Goal: Information Seeking & Learning: Compare options

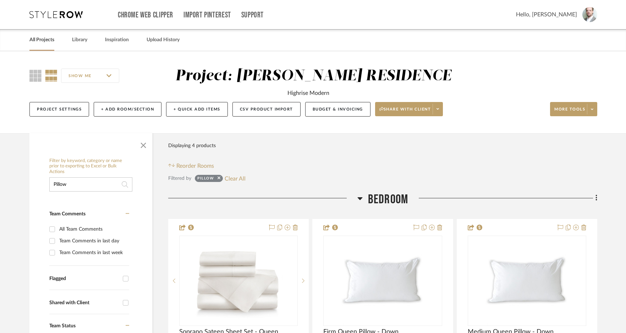
click at [47, 41] on link "All Projects" at bounding box center [41, 40] width 25 height 10
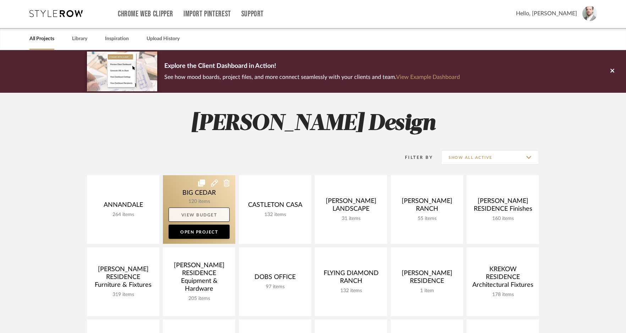
scroll to position [1, 0]
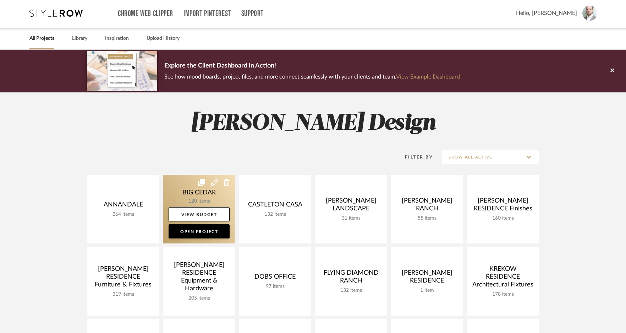
click at [202, 193] on link at bounding box center [199, 209] width 72 height 69
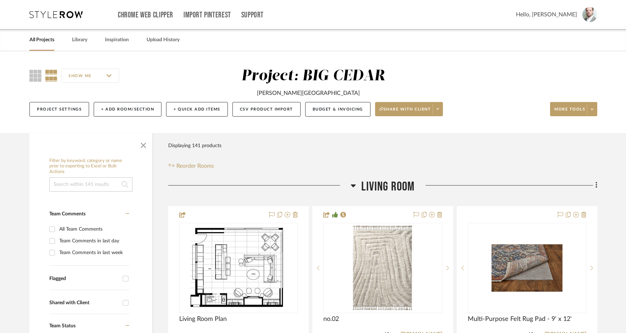
click at [96, 183] on input at bounding box center [90, 184] width 83 height 14
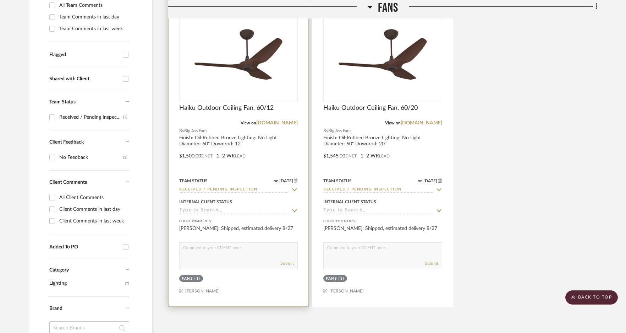
scroll to position [220, 0]
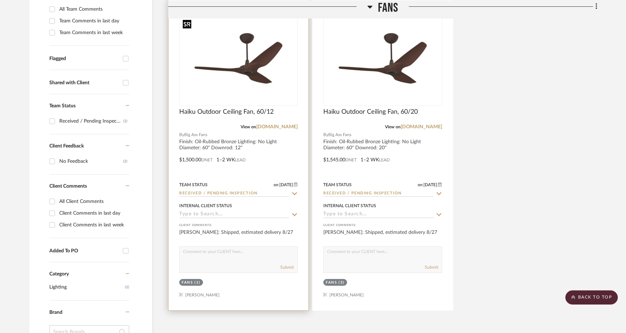
click at [226, 70] on img "0" at bounding box center [238, 61] width 117 height 88
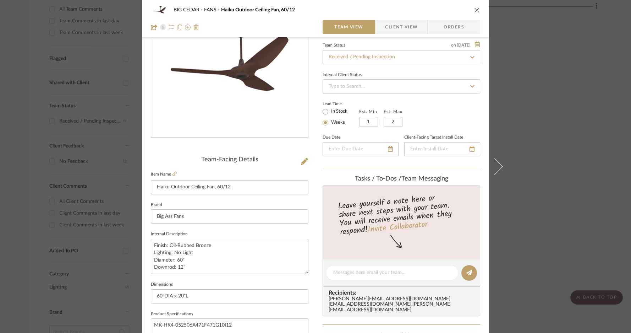
scroll to position [73, 0]
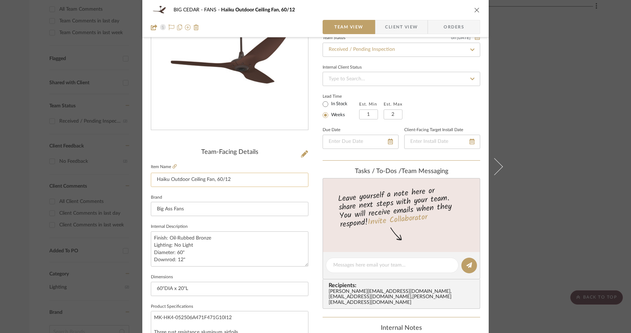
click at [246, 182] on input "Haiku Outdoor Ceiling Fan, 60/12" at bounding box center [230, 180] width 158 height 14
click at [186, 249] on textarea "Finish: Oil-Rubbed Bronze Lighting: No Light Diameter: 60" Downrod: 12"" at bounding box center [230, 248] width 158 height 35
drag, startPoint x: 188, startPoint y: 256, endPoint x: 153, endPoint y: 236, distance: 40.7
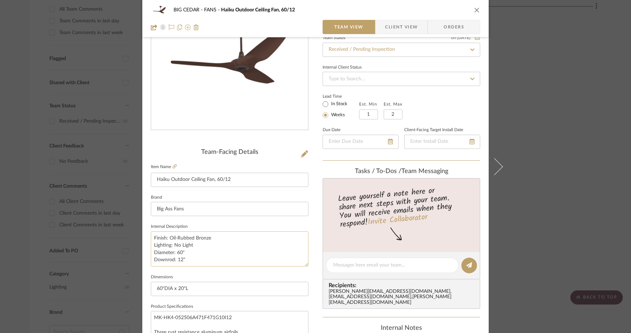
click at [153, 236] on textarea "Finish: Oil-Rubbed Bronze Lighting: No Light Diameter: 60" Downrod: 12"" at bounding box center [230, 248] width 158 height 35
click at [201, 239] on textarea "Finish: Oil-Rubbed Bronze Lighting: No Light Diameter: 60" Downrod: 12"" at bounding box center [230, 248] width 158 height 35
drag, startPoint x: 190, startPoint y: 260, endPoint x: 144, endPoint y: 238, distance: 51.5
click at [144, 238] on div "BIG CEDAR FANS Haiku Outdoor Ceiling Fan, 60/12 Team View Client View Orders Te…" at bounding box center [315, 260] width 347 height 656
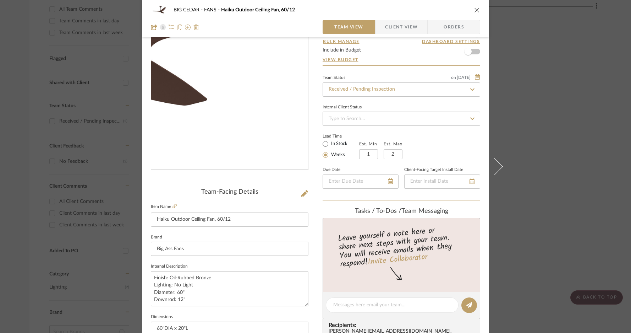
scroll to position [0, 0]
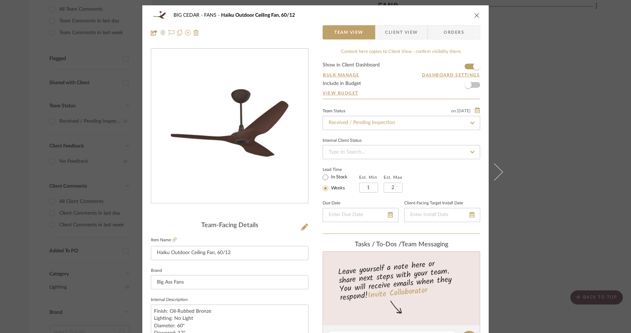
click at [475, 16] on icon "close" at bounding box center [477, 15] width 6 height 6
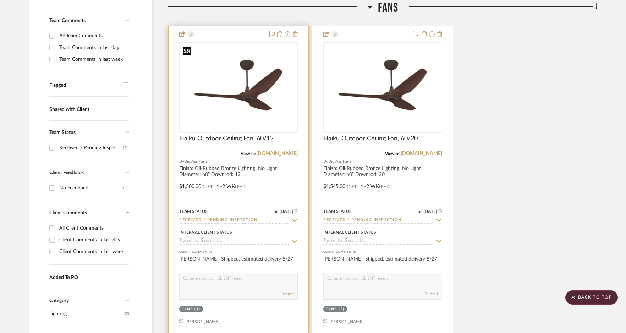
scroll to position [174, 0]
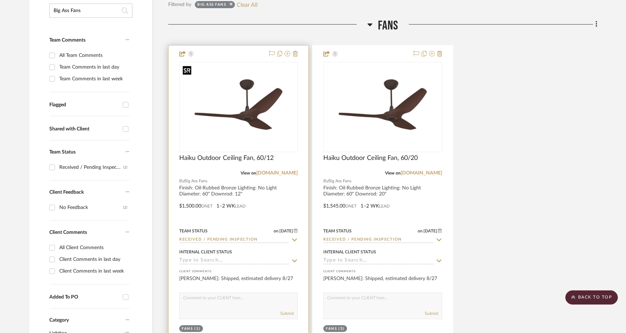
click at [265, 107] on img "0" at bounding box center [238, 107] width 117 height 88
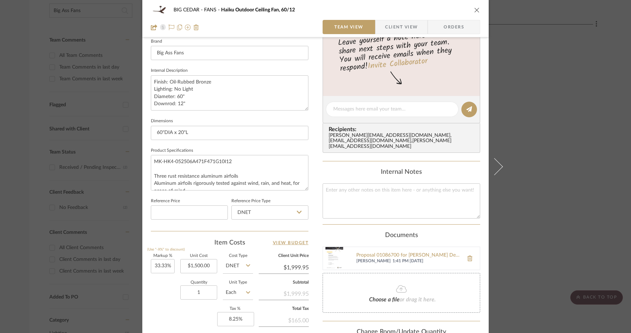
scroll to position [225, 0]
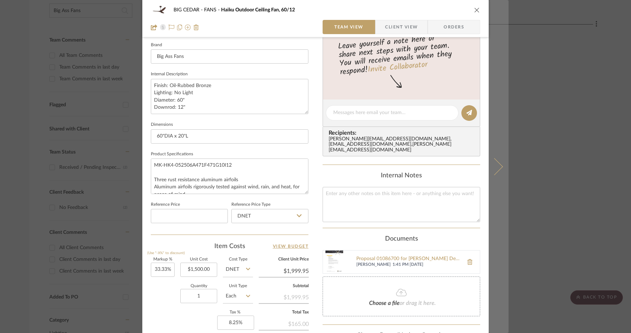
click at [495, 172] on button at bounding box center [499, 166] width 20 height 333
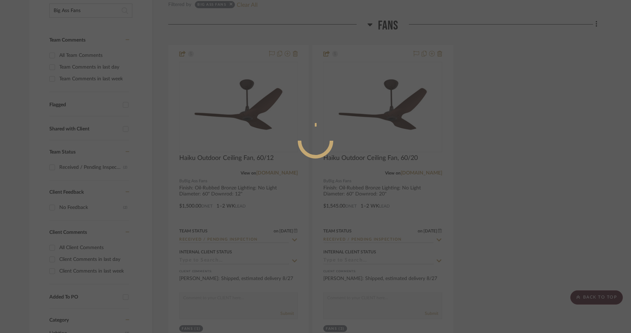
scroll to position [0, 0]
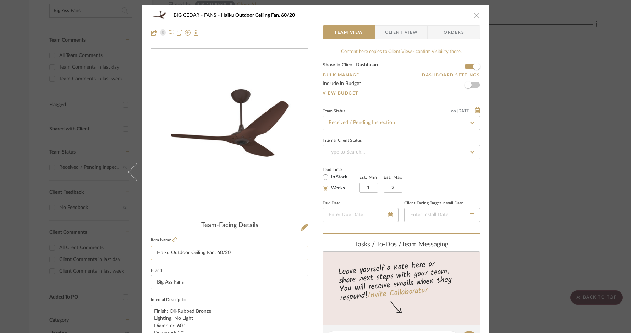
click at [221, 255] on input "Haiku Outdoor Ceiling Fan, 60/20" at bounding box center [230, 253] width 158 height 14
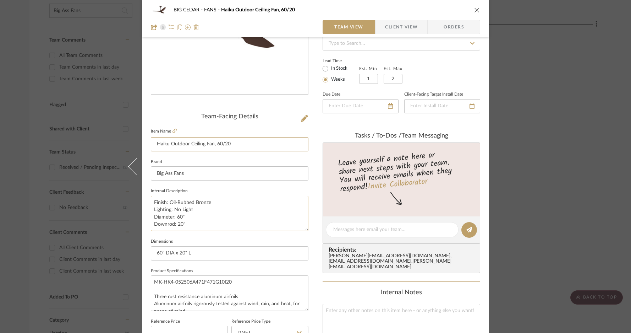
scroll to position [117, 0]
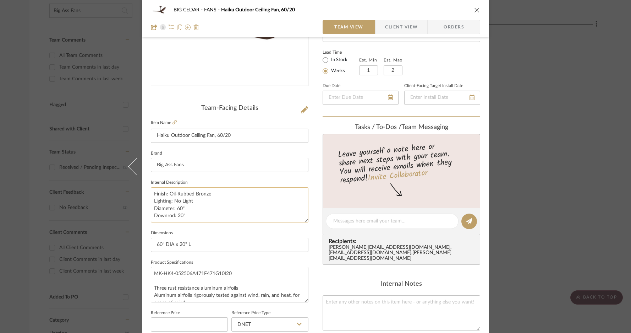
click at [190, 215] on textarea "Finish: Oil-Rubbed Bronze Lighting: No Light Diameter: 60" Downrod: 20"" at bounding box center [230, 204] width 158 height 35
drag, startPoint x: 192, startPoint y: 215, endPoint x: 150, endPoint y: 192, distance: 48.5
click at [151, 192] on textarea "Finish: Oil-Rubbed Bronze Lighting: No Light Diameter: 60" Downrod: 20"" at bounding box center [230, 204] width 158 height 35
click at [474, 7] on button "close" at bounding box center [477, 10] width 6 height 6
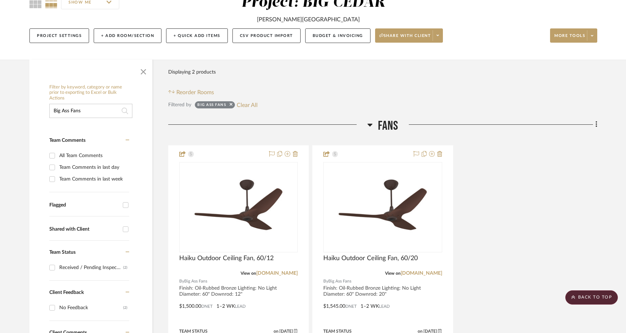
scroll to position [70, 0]
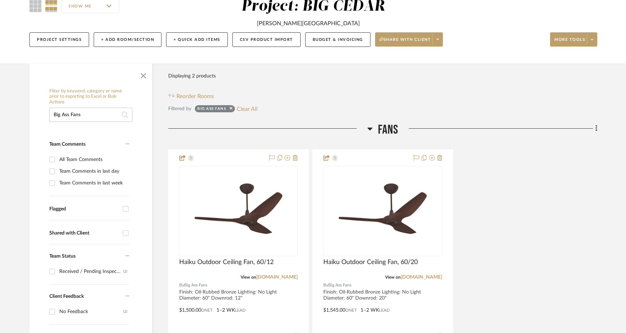
click at [90, 111] on input "Big Ass Fans" at bounding box center [90, 115] width 83 height 14
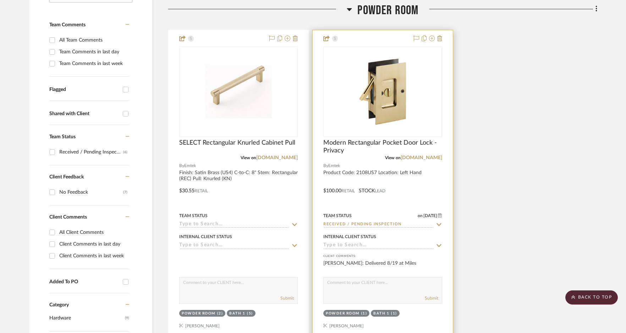
scroll to position [176, 0]
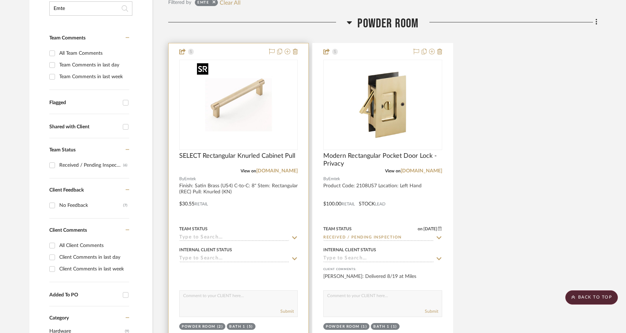
click at [264, 120] on img "0" at bounding box center [238, 104] width 89 height 89
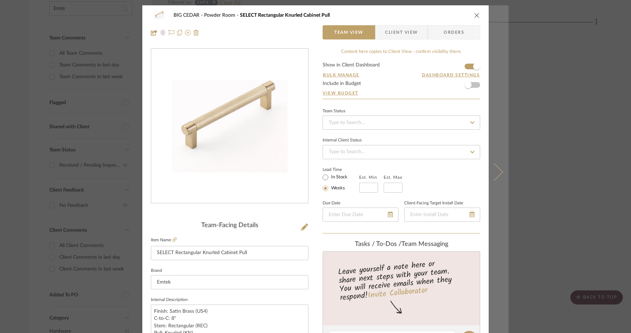
click at [496, 173] on icon at bounding box center [494, 171] width 17 height 17
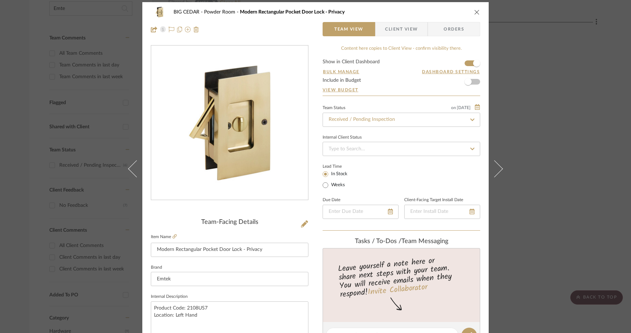
scroll to position [9, 0]
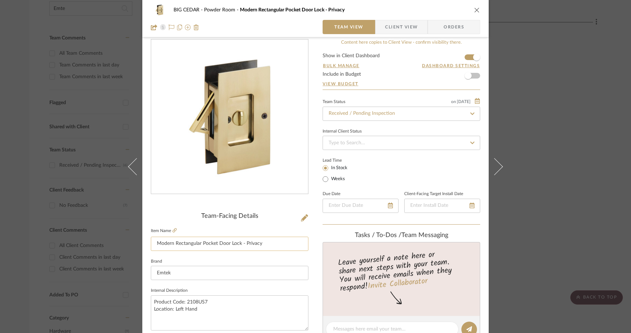
click at [263, 244] on input "Modern Rectangular Pocket Door Lock - Privacy" at bounding box center [230, 243] width 158 height 14
click at [301, 217] on icon at bounding box center [304, 217] width 7 height 7
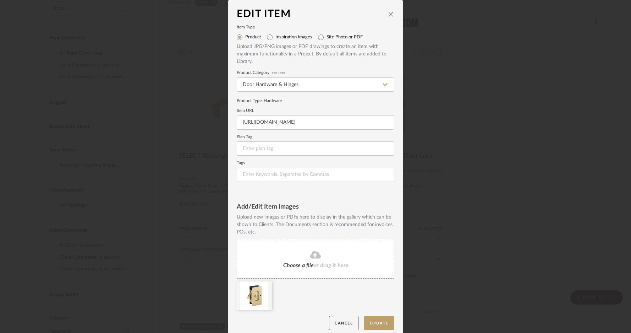
click at [391, 14] on icon "close" at bounding box center [391, 14] width 6 height 6
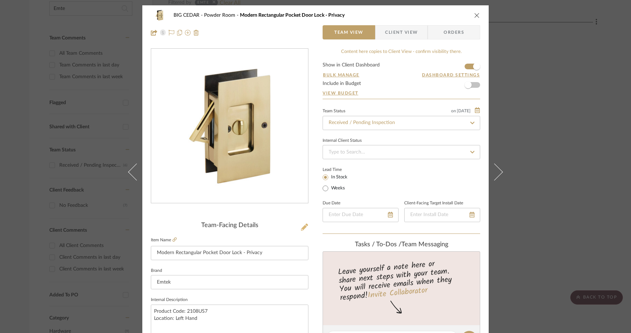
click at [304, 226] on icon at bounding box center [304, 226] width 7 height 7
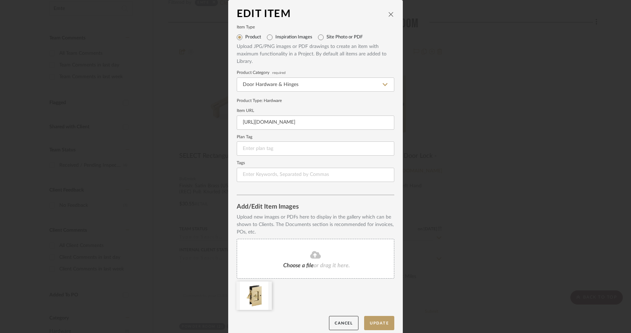
click at [391, 16] on icon "close" at bounding box center [391, 14] width 6 height 6
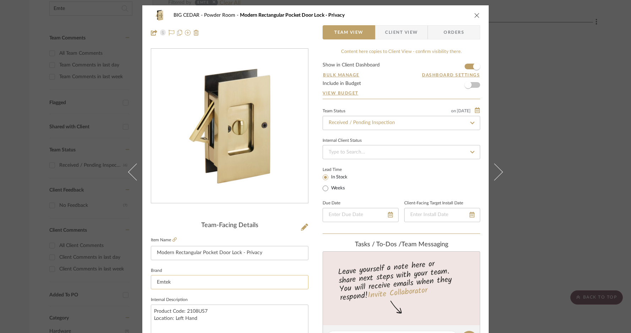
scroll to position [93, 0]
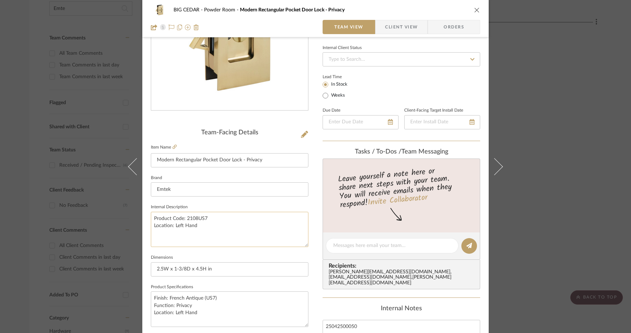
click at [205, 214] on textarea "Product Code: 2108US7 Location: Left Hand" at bounding box center [230, 229] width 158 height 35
drag, startPoint x: 212, startPoint y: 217, endPoint x: 154, endPoint y: 221, distance: 57.3
click at [154, 221] on textarea "Product Code: 2108US7 Location: Left Hand" at bounding box center [230, 229] width 158 height 35
click at [202, 231] on textarea "Product Code: 2108US7 Location: Left Hand" at bounding box center [230, 229] width 158 height 35
drag, startPoint x: 206, startPoint y: 314, endPoint x: 142, endPoint y: 295, distance: 66.7
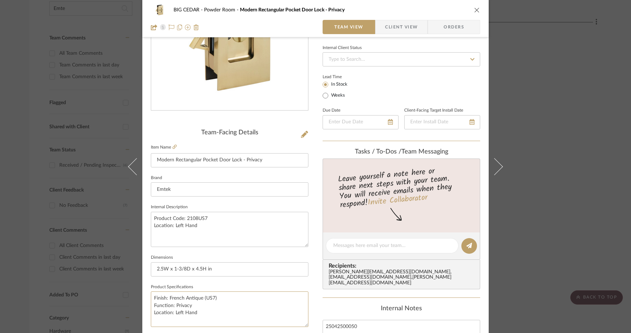
click at [142, 276] on div "BIG CEDAR Powder Room Modern Rectangular Pocket Door Lock - Privacy Team View C…" at bounding box center [315, 256] width 347 height 686
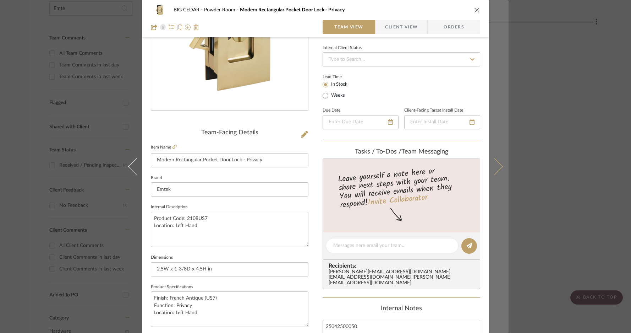
click at [496, 169] on icon at bounding box center [494, 166] width 17 height 17
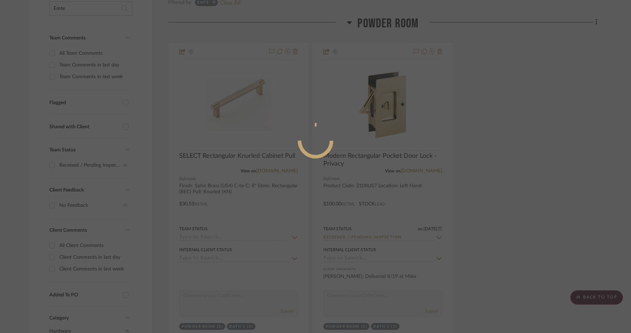
scroll to position [0, 0]
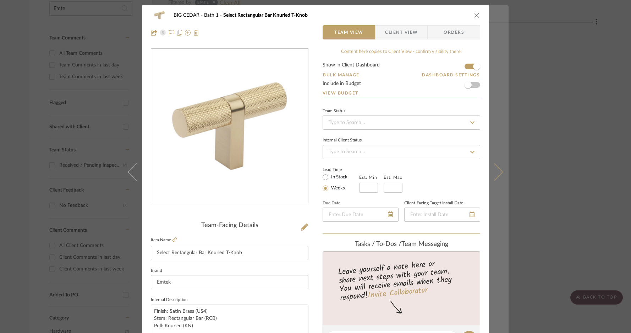
click at [490, 175] on icon at bounding box center [494, 171] width 17 height 17
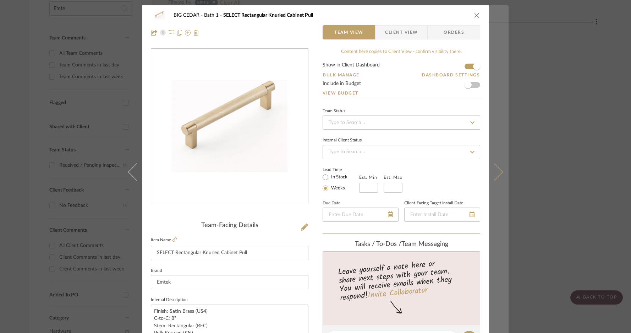
click at [499, 171] on icon at bounding box center [494, 171] width 17 height 17
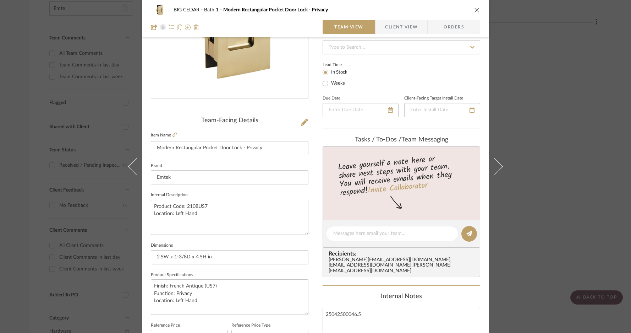
scroll to position [195, 0]
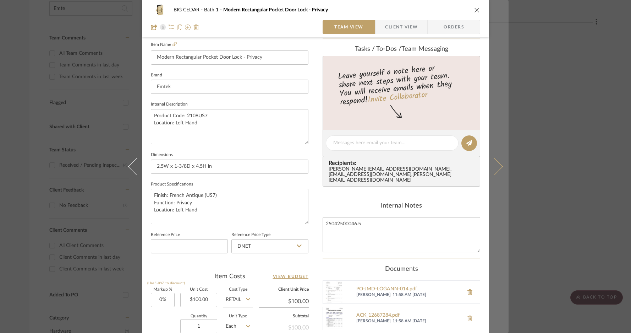
click at [494, 164] on icon at bounding box center [494, 166] width 17 height 17
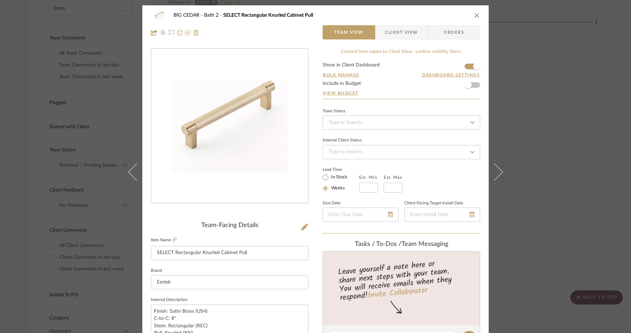
click at [494, 164] on button at bounding box center [499, 171] width 20 height 333
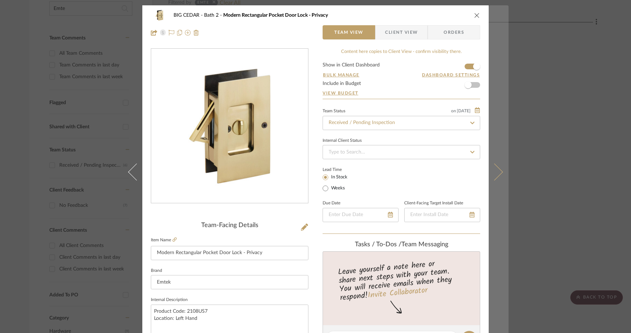
click at [495, 179] on button at bounding box center [499, 171] width 20 height 333
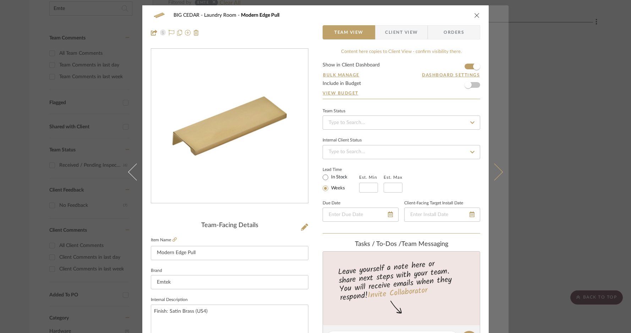
click at [495, 178] on button at bounding box center [499, 171] width 20 height 333
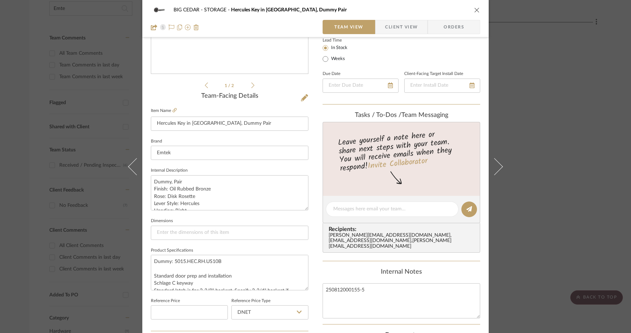
scroll to position [144, 0]
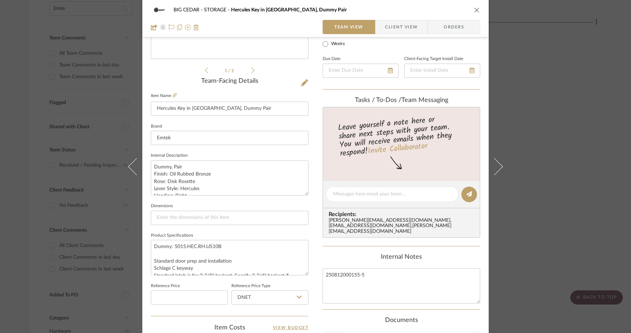
click at [475, 10] on icon "close" at bounding box center [477, 10] width 6 height 6
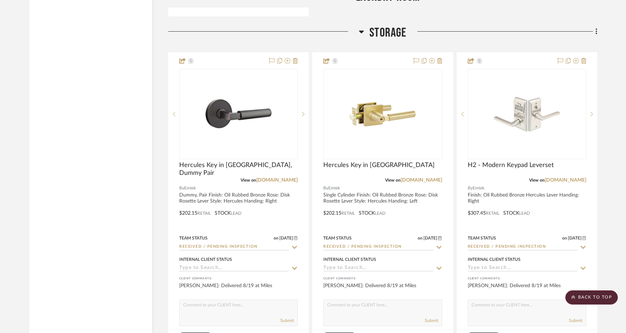
scroll to position [1563, 0]
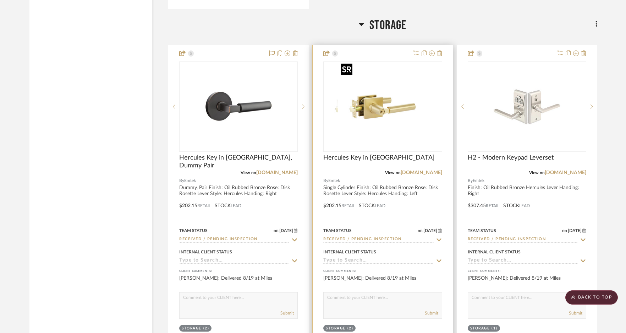
click at [391, 102] on div at bounding box center [382, 106] width 119 height 90
click at [420, 93] on img "0" at bounding box center [382, 106] width 89 height 89
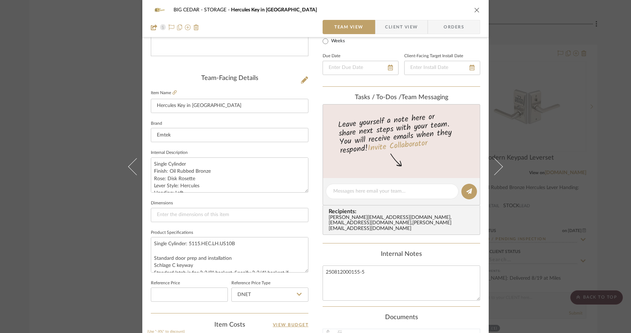
scroll to position [164, 0]
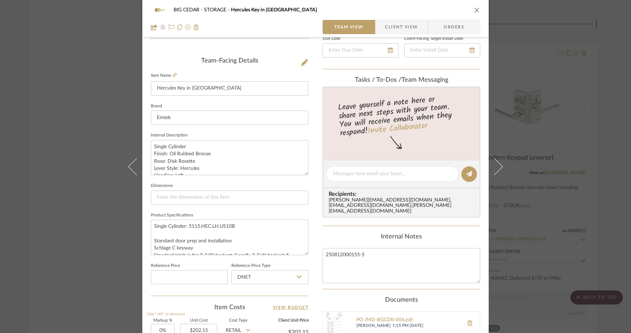
click at [477, 9] on icon "close" at bounding box center [477, 10] width 6 height 6
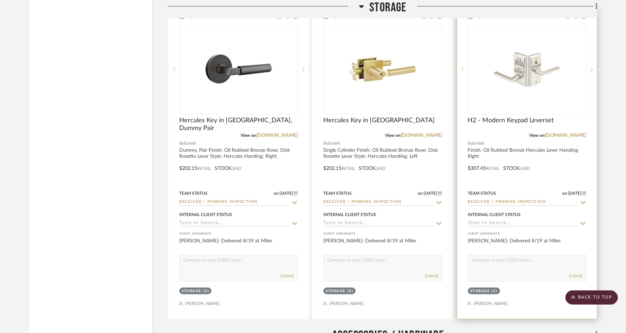
scroll to position [1565, 0]
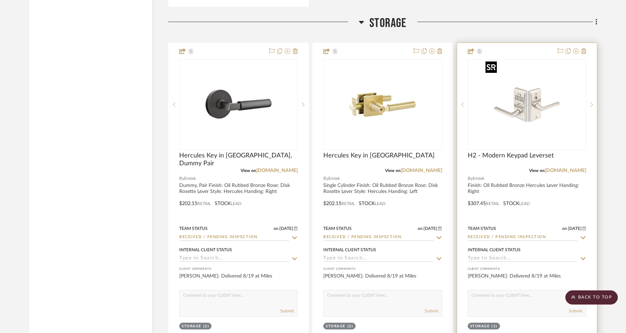
click at [524, 96] on img "0" at bounding box center [527, 104] width 89 height 89
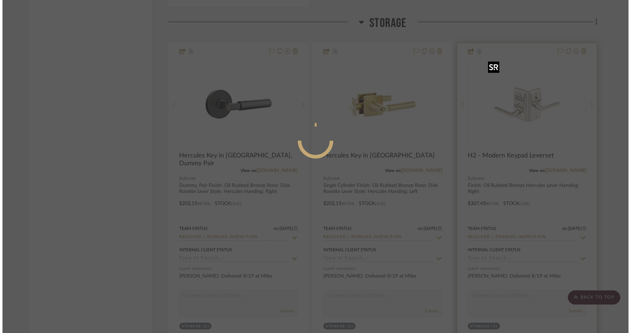
scroll to position [0, 0]
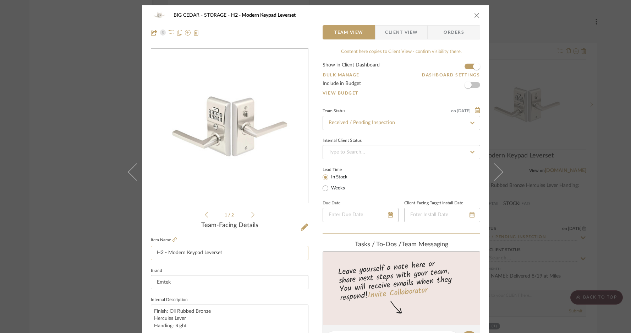
click at [230, 251] on input "H2 - Modern Keypad Leverset" at bounding box center [230, 253] width 158 height 14
click at [301, 227] on icon at bounding box center [304, 226] width 7 height 7
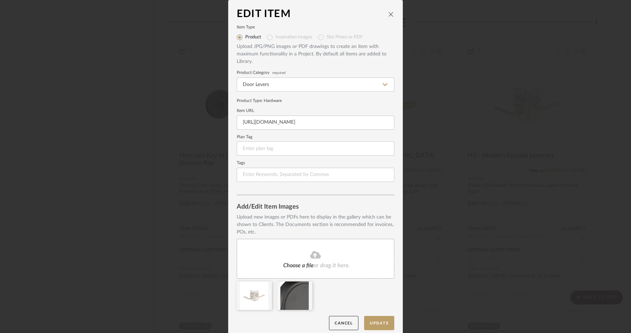
click at [389, 14] on icon "close" at bounding box center [391, 14] width 6 height 6
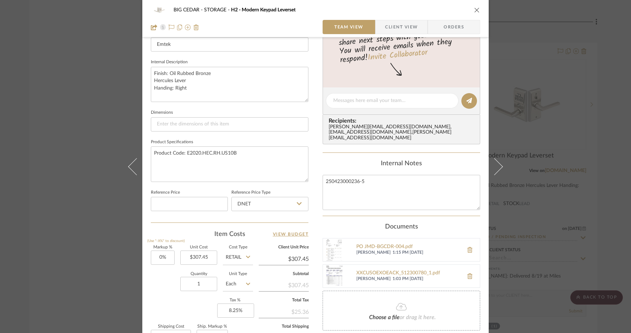
scroll to position [230, 0]
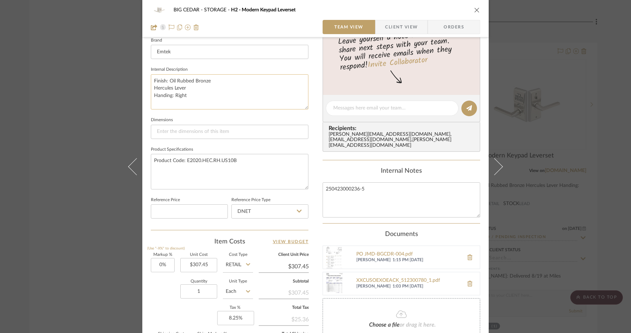
click at [197, 100] on textarea "Finish: Oil Rubbed Bronze Hercules Lever Handing: Right" at bounding box center [230, 91] width 158 height 35
drag, startPoint x: 198, startPoint y: 95, endPoint x: 147, endPoint y: 80, distance: 53.7
click at [147, 80] on div "BIG CEDAR STORAGE H2 - Modern Keypad Leverset Team View Client View Orders 1 / …" at bounding box center [315, 103] width 347 height 656
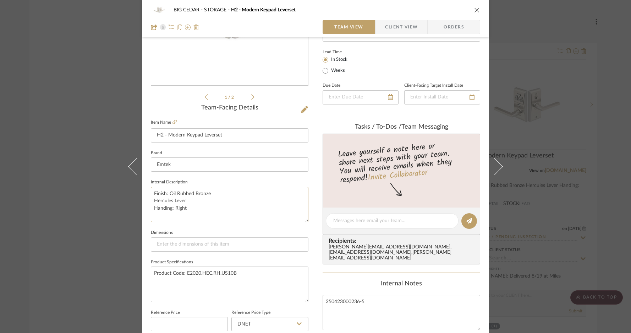
scroll to position [97, 0]
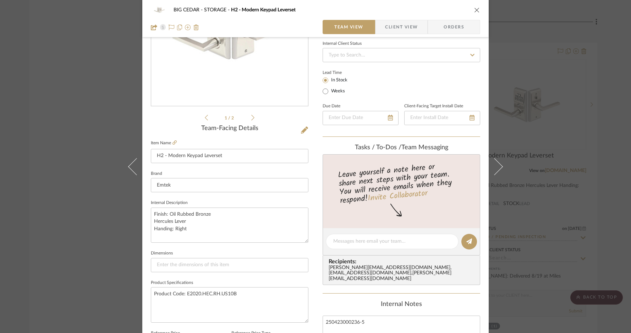
click at [475, 11] on icon "close" at bounding box center [477, 10] width 6 height 6
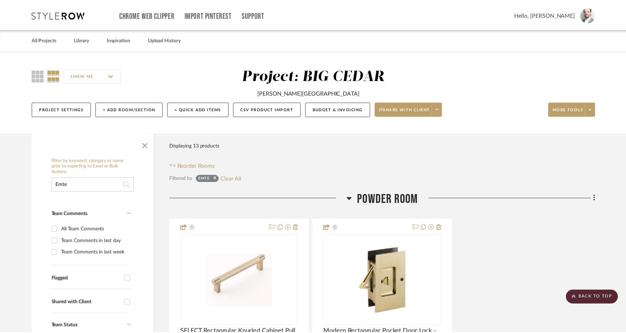
scroll to position [1565, 0]
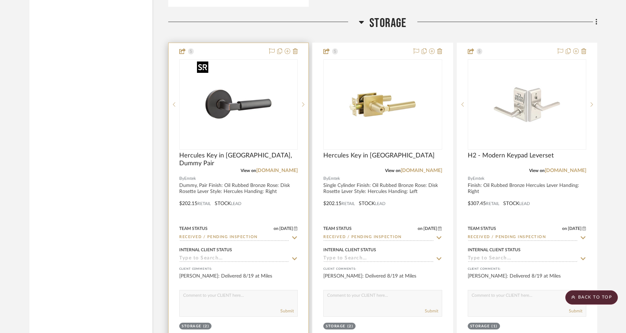
click at [0, 0] on img at bounding box center [0, 0] width 0 height 0
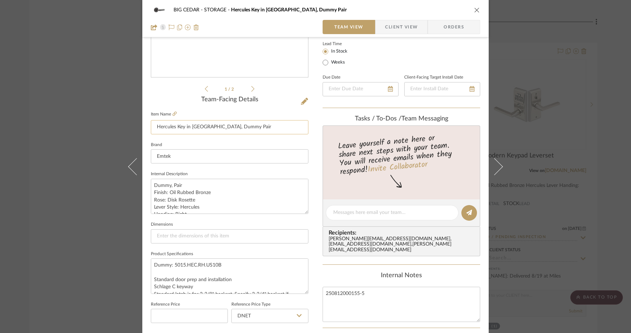
scroll to position [150, 0]
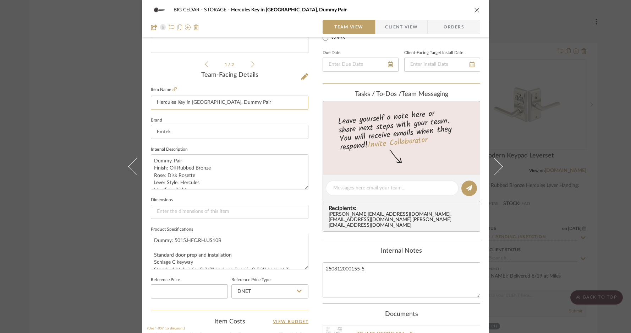
click at [251, 104] on input "Hercules Key in Lever, Dummy Pair" at bounding box center [230, 103] width 158 height 14
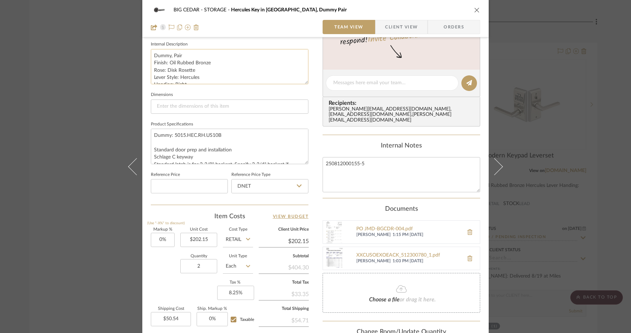
scroll to position [254, 0]
click at [218, 71] on textarea "Dummy, Pair Finish: Oil Rubbed Bronze Rose: Disk Rosette Lever Style: Hercules …" at bounding box center [230, 67] width 158 height 35
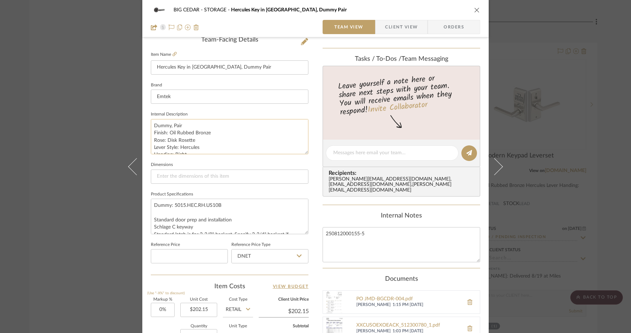
scroll to position [132, 0]
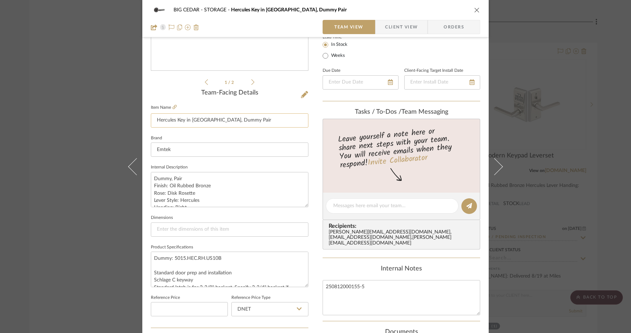
click at [218, 123] on input "Hercules Key in Lever, Dummy Pair" at bounding box center [230, 120] width 158 height 14
click at [218, 122] on input "Hercules Key in Lever, Dummy Pair" at bounding box center [230, 120] width 158 height 14
click at [201, 189] on textarea "Dummy, Pair Finish: Oil Rubbed Bronze Rose: Disk Rosette Lever Style: Hercules …" at bounding box center [230, 189] width 158 height 35
drag, startPoint x: 152, startPoint y: 176, endPoint x: 205, endPoint y: 195, distance: 56.5
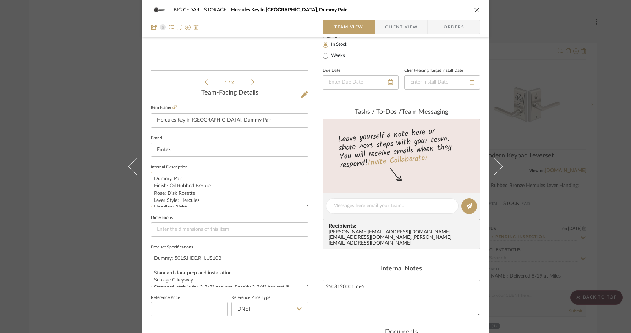
click at [201, 201] on textarea "Dummy, Pair Finish: Oil Rubbed Bronze Rose: Disk Rosette Lever Style: Hercules …" at bounding box center [230, 189] width 158 height 35
click at [192, 199] on textarea "Dummy, Pair Finish: Oil Rubbed Bronze Rose: Disk Rosette Lever Style: Hercules …" at bounding box center [230, 189] width 158 height 35
drag, startPoint x: 190, startPoint y: 199, endPoint x: 148, endPoint y: 168, distance: 51.6
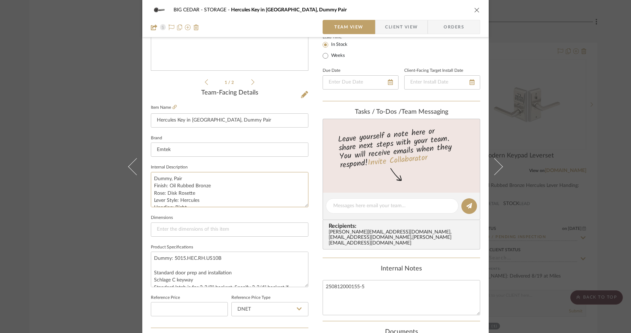
click at [148, 168] on div "BIG CEDAR STORAGE Hercules Key in Lever, Dummy Pair Team View Client View Order…" at bounding box center [315, 201] width 347 height 656
click at [474, 12] on icon "close" at bounding box center [477, 10] width 6 height 6
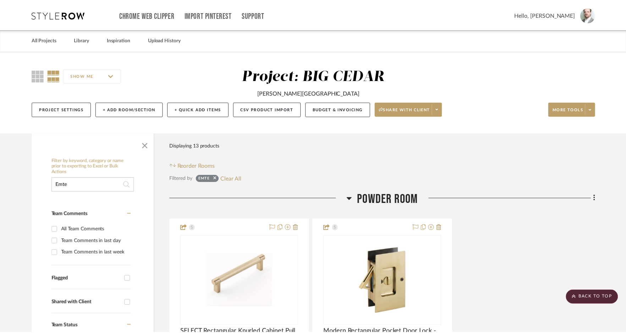
scroll to position [1565, 0]
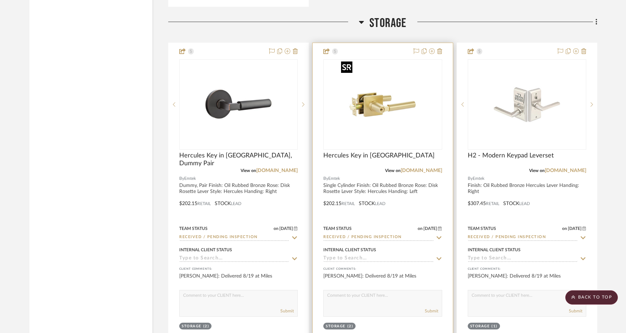
click at [401, 108] on img "0" at bounding box center [382, 104] width 89 height 89
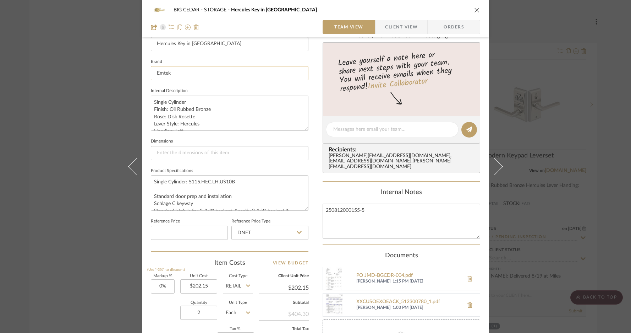
scroll to position [203, 0]
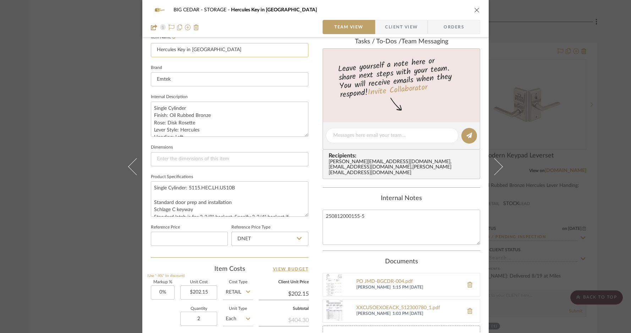
click at [197, 54] on input "Hercules Key in Lever" at bounding box center [230, 50] width 158 height 14
click at [158, 104] on textarea "Single Cylinder Finish: Oil Rubbed Bronze Rose: Disk Rosette Lever Style: Hercu…" at bounding box center [230, 119] width 158 height 35
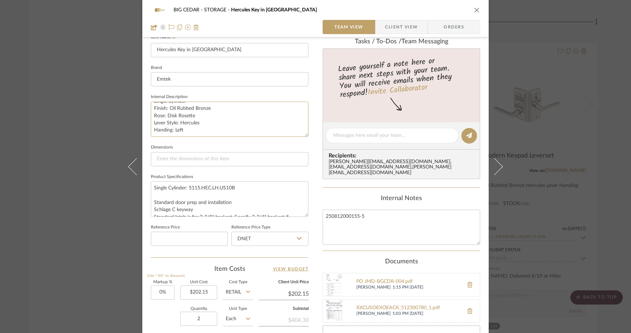
drag, startPoint x: 152, startPoint y: 107, endPoint x: 199, endPoint y: 137, distance: 55.9
click at [199, 138] on sr-form-field "Internal Description Single Cylinder Finish: Oil Rubbed Bronze Rose: Disk Roset…" at bounding box center [230, 117] width 158 height 50
click at [474, 10] on icon "close" at bounding box center [477, 10] width 6 height 6
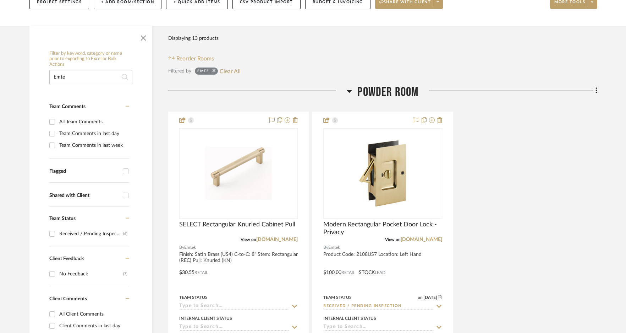
scroll to position [102, 0]
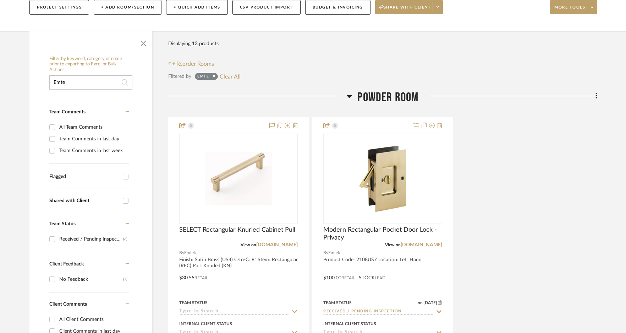
click at [92, 84] on input "Emte" at bounding box center [90, 82] width 83 height 14
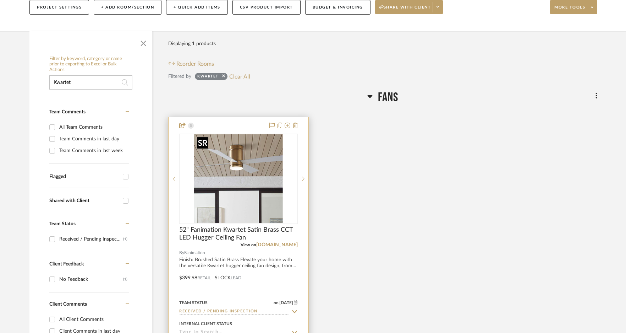
click at [0, 0] on img at bounding box center [0, 0] width 0 height 0
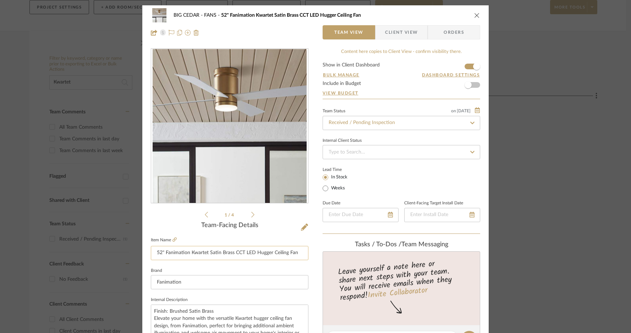
click at [246, 252] on input "52" Fanimation Kwartet Satin Brass CCT LED Hugger Ceiling Fan" at bounding box center [230, 253] width 158 height 14
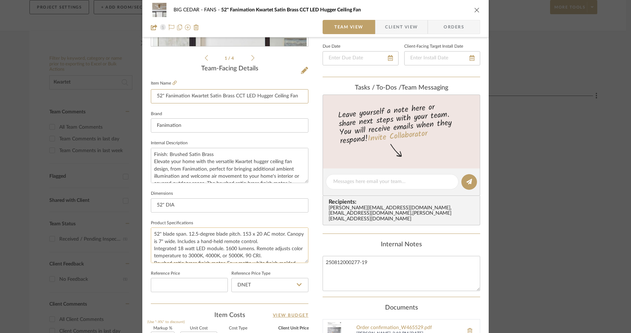
scroll to position [191, 0]
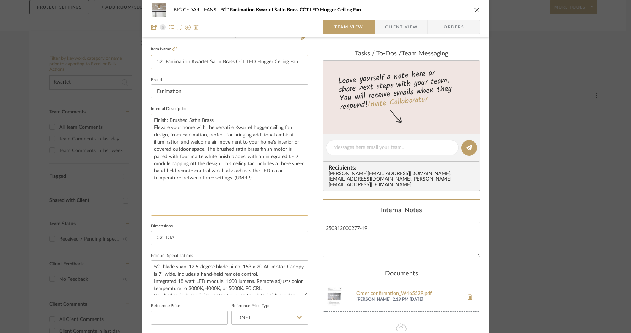
drag, startPoint x: 304, startPoint y: 146, endPoint x: 303, endPoint y: 212, distance: 66.1
click at [303, 212] on textarea "Finish: Brushed Satin Brass Elevate your home with the versatile Kwartet hugger…" at bounding box center [230, 165] width 158 height 102
click at [213, 119] on textarea "Finish: Brushed Satin Brass Elevate your home with the versatile Kwartet hugger…" at bounding box center [230, 165] width 158 height 102
drag, startPoint x: 214, startPoint y: 119, endPoint x: 149, endPoint y: 117, distance: 65.7
click at [151, 118] on textarea "Finish: Brushed Satin Brass Elevate your home with the versatile Kwartet hugger…" at bounding box center [230, 165] width 158 height 102
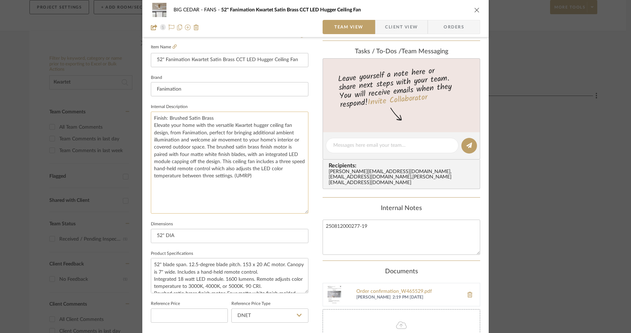
scroll to position [213, 0]
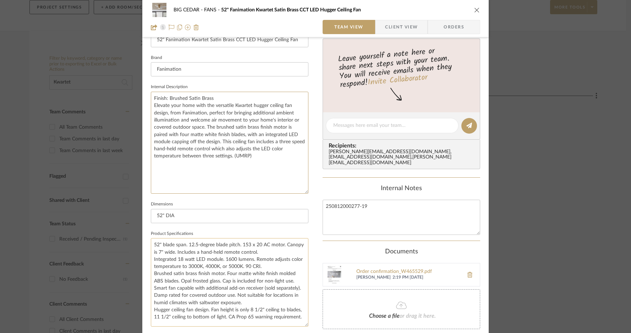
drag, startPoint x: 305, startPoint y: 267, endPoint x: 293, endPoint y: 313, distance: 46.9
click at [299, 276] on textarea "52" blade span. 12.5-degree blade pitch. 153 x 20 AC motor. Canopy is 7" wide. …" at bounding box center [230, 282] width 158 height 88
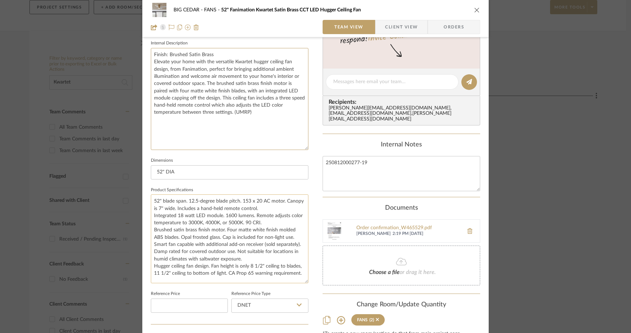
scroll to position [258, 0]
click at [170, 260] on textarea "52" blade span. 12.5-degree blade pitch. 153 x 20 AC motor. Canopy is 7" wide. …" at bounding box center [230, 237] width 158 height 89
click at [164, 265] on textarea "52" blade span. 12.5-degree blade pitch. 153 x 20 AC motor. Canopy is 7" wide. …" at bounding box center [230, 237] width 158 height 89
drag, startPoint x: 153, startPoint y: 259, endPoint x: 178, endPoint y: 273, distance: 29.1
click at [178, 273] on textarea "52" blade span. 12.5-degree blade pitch. 153 x 20 AC motor. Canopy is 7" wide. …" at bounding box center [230, 237] width 158 height 89
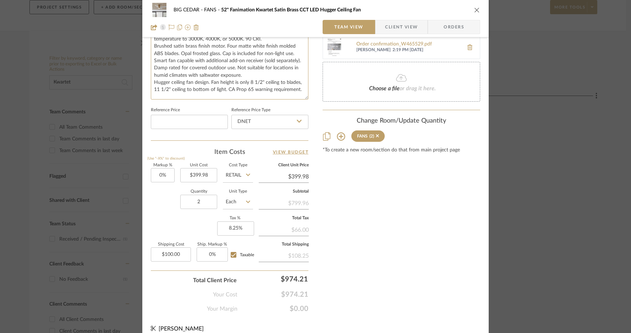
scroll to position [447, 0]
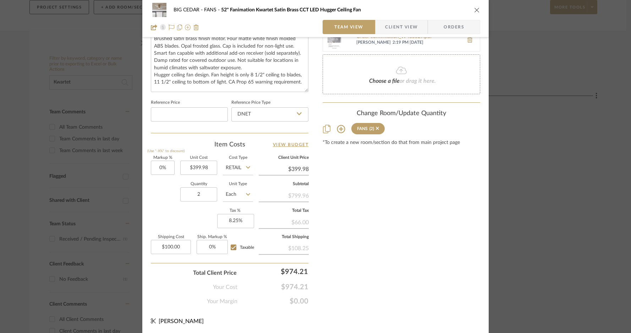
click at [471, 11] on div "BIG CEDAR FANS 52" Fanimation Kwartet Satin Brass CCT LED Hugger Ceiling Fan" at bounding box center [316, 10] width 330 height 14
click at [474, 10] on icon "close" at bounding box center [477, 10] width 6 height 6
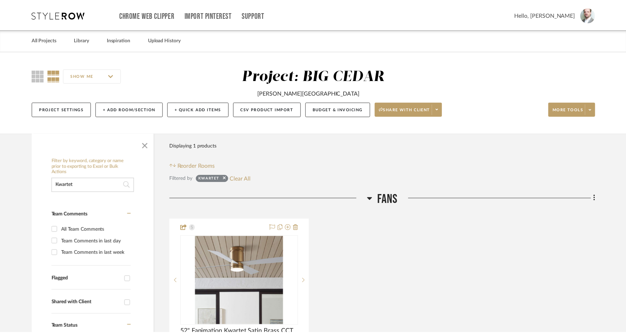
scroll to position [102, 0]
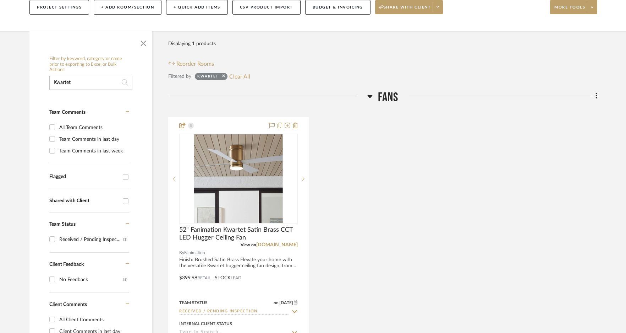
click at [99, 80] on input "Kwartet" at bounding box center [90, 82] width 83 height 14
paste input "Rousseau"
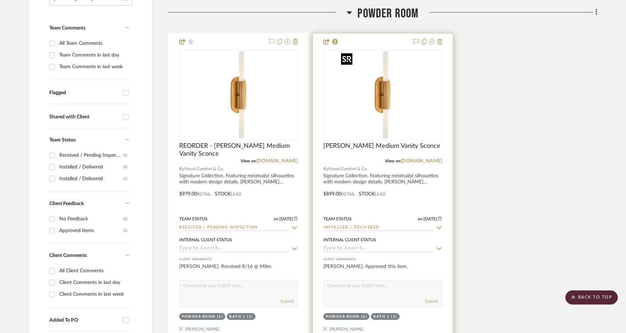
scroll to position [212, 0]
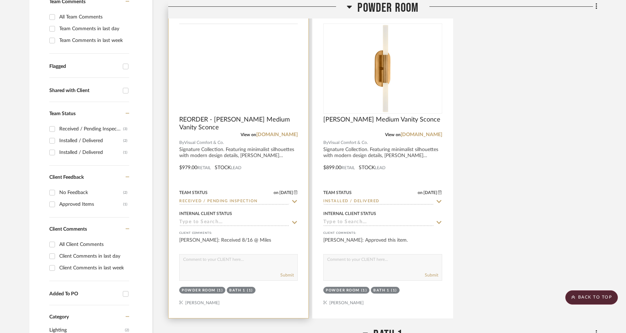
type input "Rousseau"
click at [0, 0] on div at bounding box center [0, 0] width 0 height 0
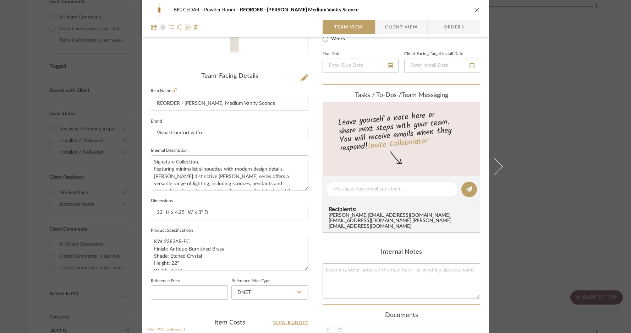
scroll to position [245, 0]
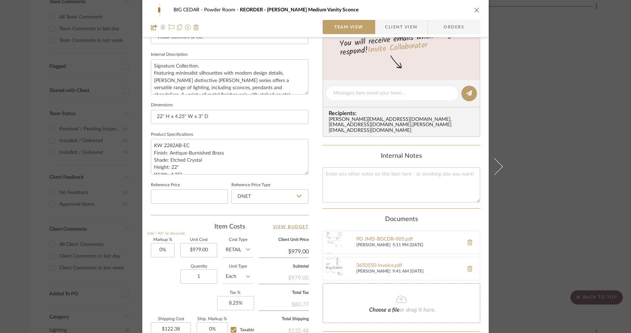
click at [484, 159] on div "BIG CEDAR Powder Room REORDER - Rousseau Medium Vanity Sconce Team View Client …" at bounding box center [315, 89] width 347 height 659
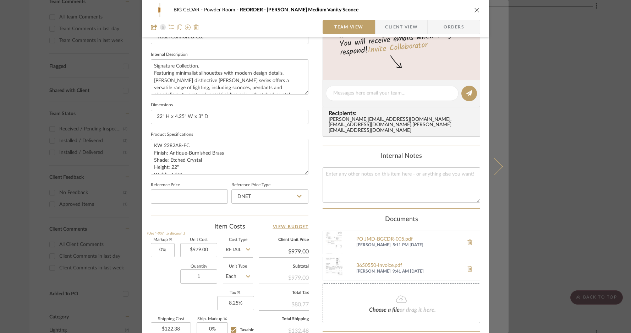
click at [492, 162] on icon at bounding box center [494, 166] width 17 height 17
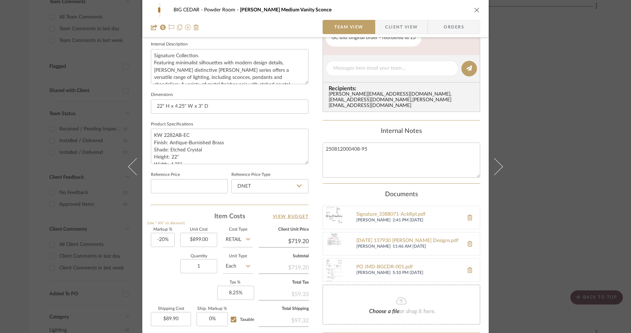
scroll to position [261, 0]
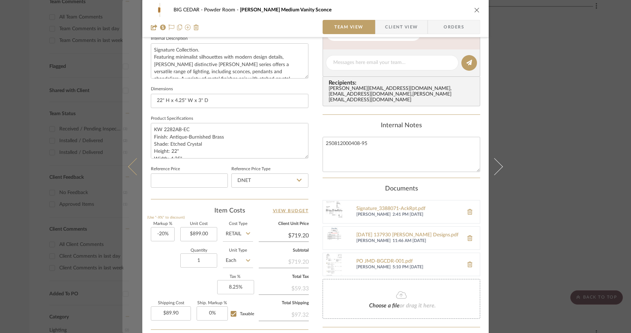
click at [130, 163] on icon at bounding box center [136, 166] width 17 height 17
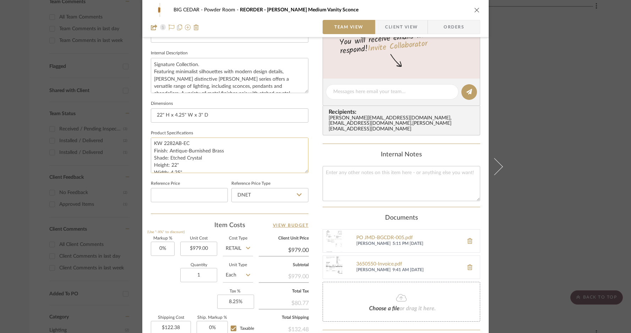
scroll to position [0, 0]
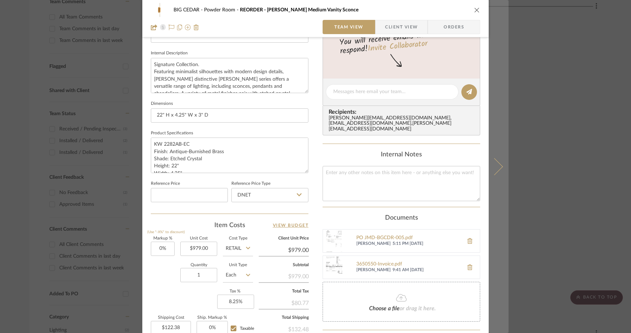
click at [496, 164] on icon at bounding box center [494, 166] width 17 height 17
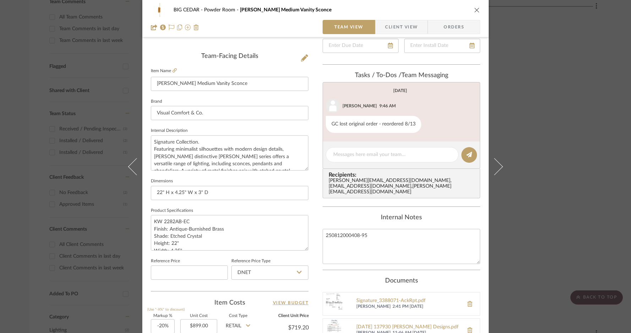
scroll to position [218, 0]
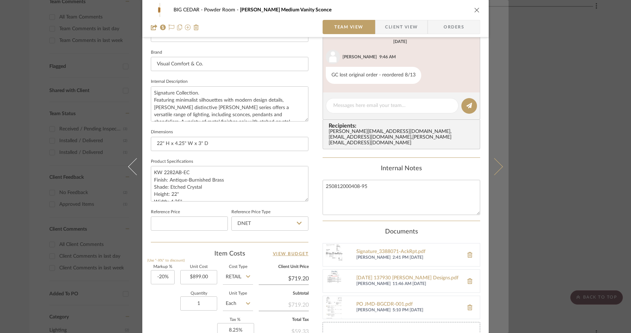
click at [493, 163] on icon at bounding box center [494, 166] width 17 height 17
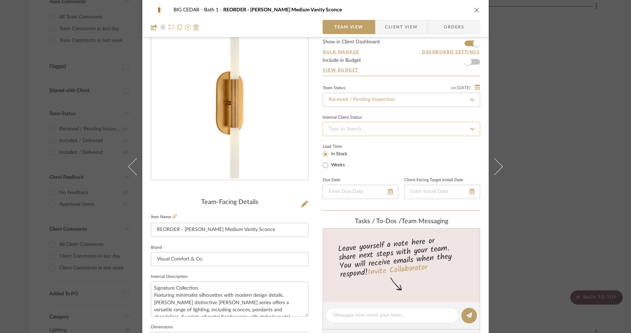
scroll to position [0, 0]
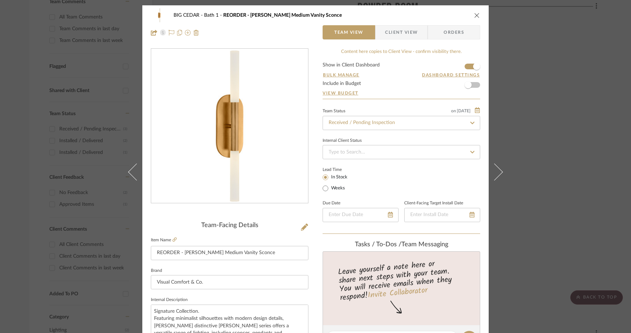
click at [474, 15] on icon "close" at bounding box center [477, 15] width 6 height 6
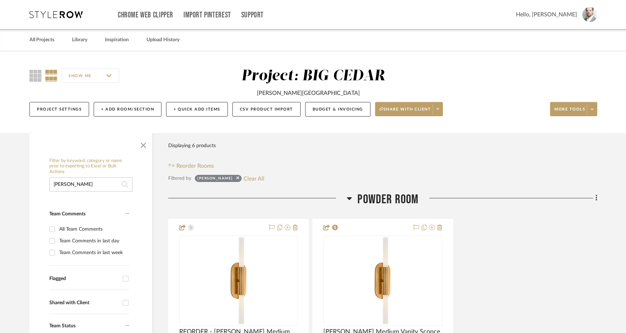
scroll to position [256, 0]
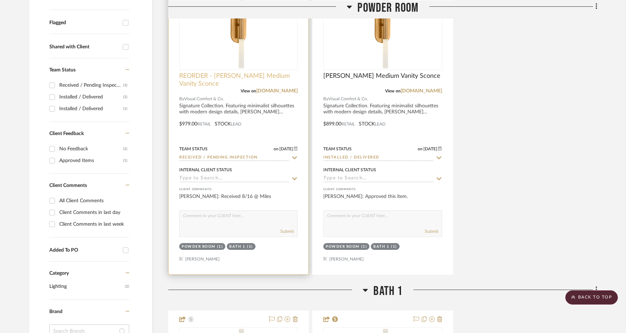
click at [230, 78] on span "REORDER - [PERSON_NAME] Medium Vanity Sconce" at bounding box center [238, 80] width 119 height 16
click at [0, 0] on div at bounding box center [0, 0] width 0 height 0
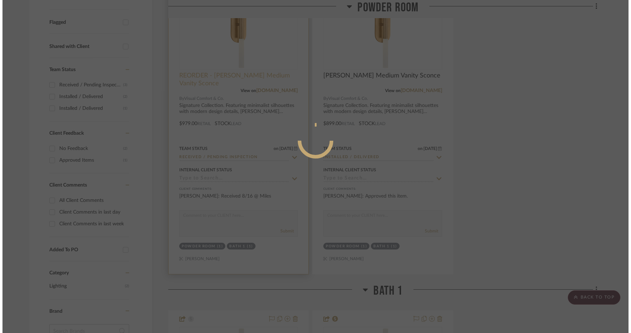
scroll to position [0, 0]
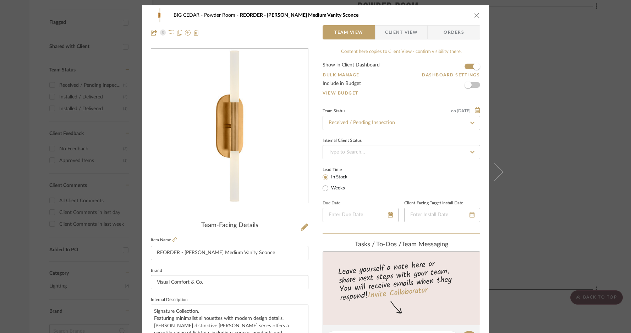
click at [477, 16] on icon "close" at bounding box center [477, 15] width 6 height 6
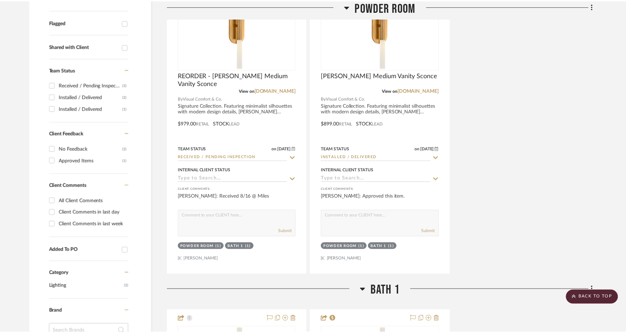
scroll to position [256, 0]
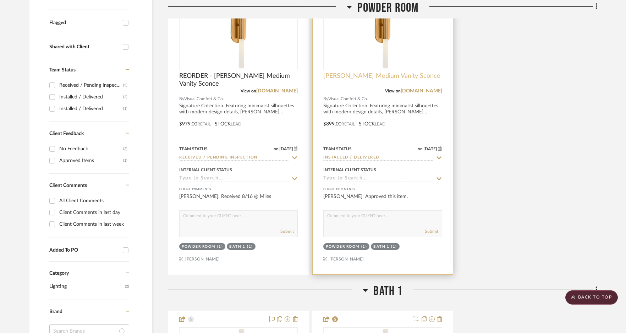
click at [380, 76] on span "[PERSON_NAME] Medium Vanity Sconce" at bounding box center [381, 76] width 117 height 8
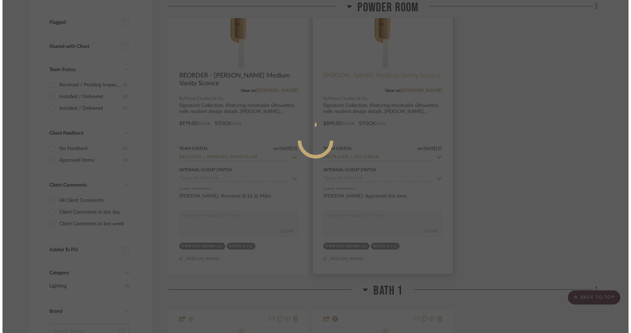
scroll to position [0, 0]
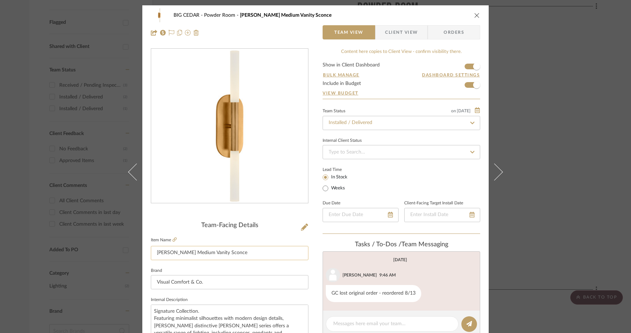
click at [240, 253] on input "[PERSON_NAME] Medium Vanity Sconce" at bounding box center [230, 253] width 158 height 14
click at [240, 252] on input "[PERSON_NAME] Medium Vanity Sconce" at bounding box center [230, 253] width 158 height 14
click at [240, 251] on input "[PERSON_NAME] Medium Vanity Sconce" at bounding box center [230, 253] width 158 height 14
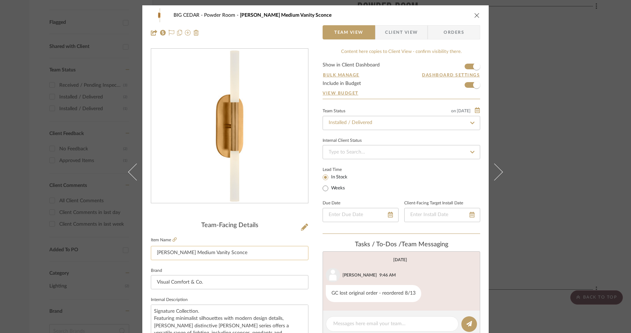
click at [240, 251] on input "[PERSON_NAME] Medium Vanity Sconce" at bounding box center [230, 253] width 158 height 14
click at [302, 228] on icon at bounding box center [304, 226] width 7 height 7
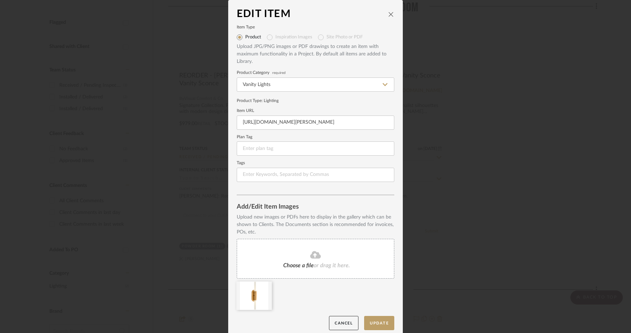
click at [388, 13] on icon "close" at bounding box center [391, 14] width 6 height 6
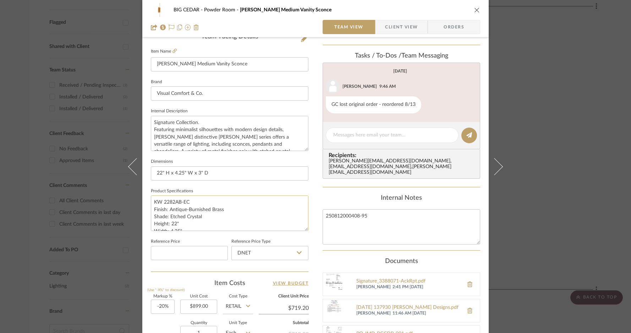
scroll to position [198, 0]
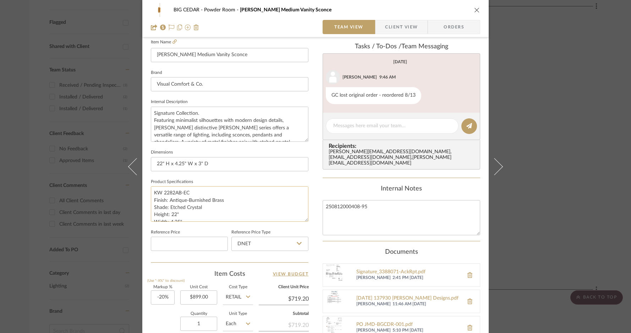
click at [175, 194] on textarea "KW 2282AB-EC Finish: Antique-Burnished Brass Shade: Etched Crystal Height: 22" …" at bounding box center [230, 203] width 158 height 35
drag, startPoint x: 152, startPoint y: 192, endPoint x: 197, endPoint y: 221, distance: 54.0
click at [197, 221] on sr-form-field "Product Specifications KW 2282AB-EC Finish: Antique-Burnished Brass Shade: Etch…" at bounding box center [230, 202] width 158 height 50
click at [475, 10] on icon "close" at bounding box center [477, 10] width 6 height 6
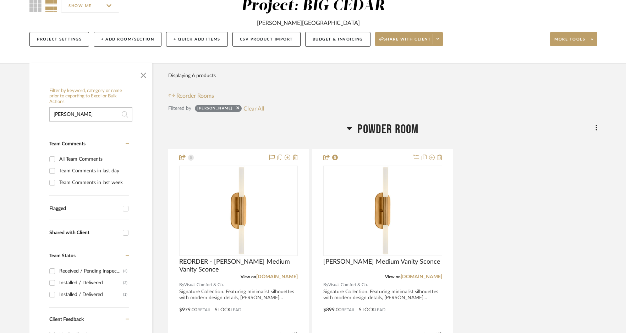
scroll to position [0, 0]
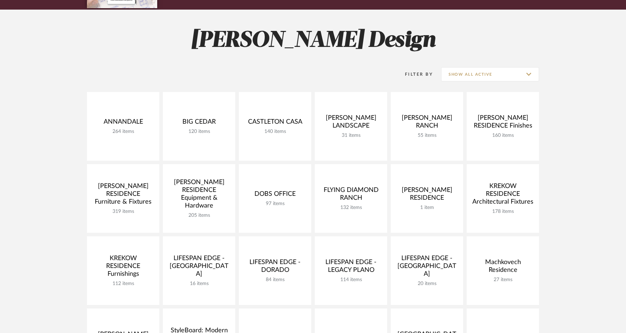
scroll to position [87, 0]
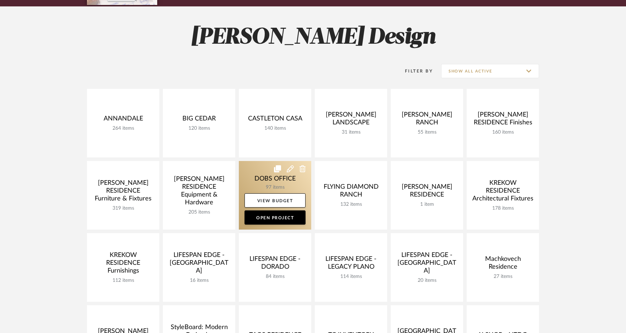
click at [277, 169] on icon at bounding box center [277, 168] width 7 height 7
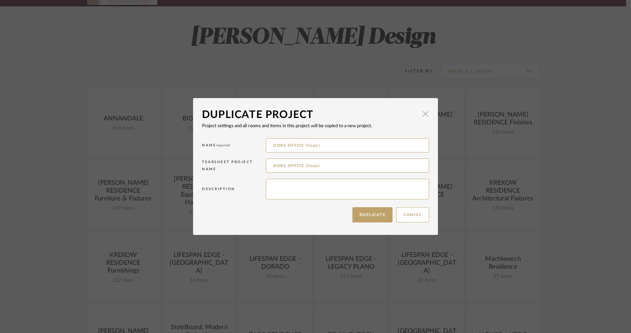
click at [420, 118] on span "button" at bounding box center [426, 114] width 14 height 14
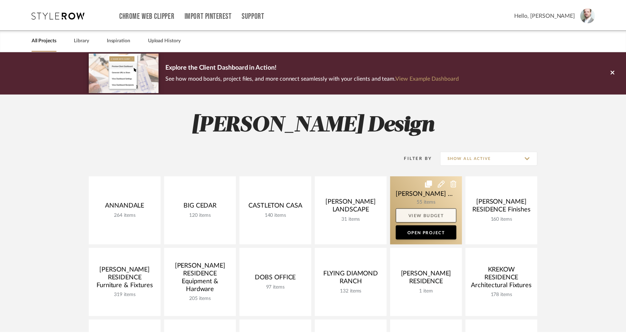
scroll to position [87, 0]
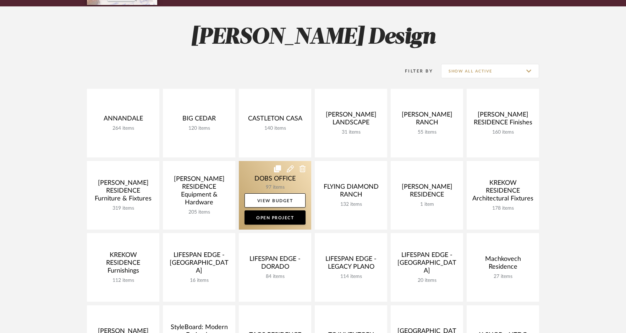
click at [265, 186] on link at bounding box center [275, 195] width 72 height 69
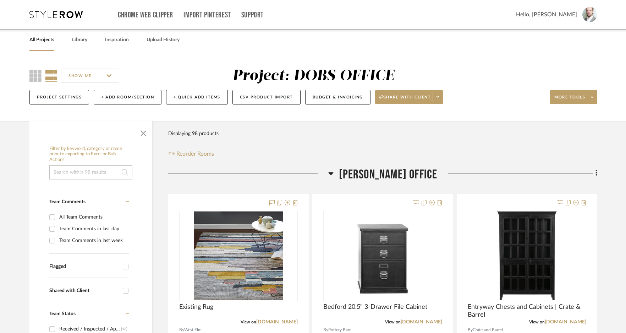
click at [103, 175] on input at bounding box center [90, 172] width 83 height 14
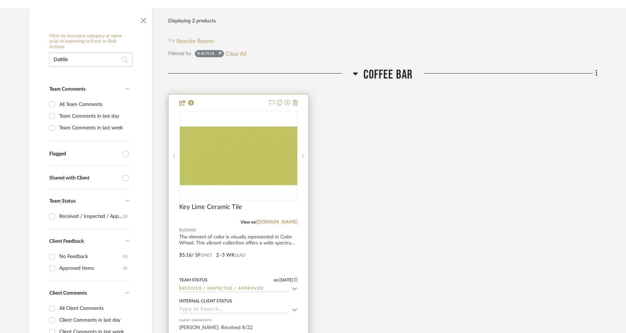
scroll to position [116, 0]
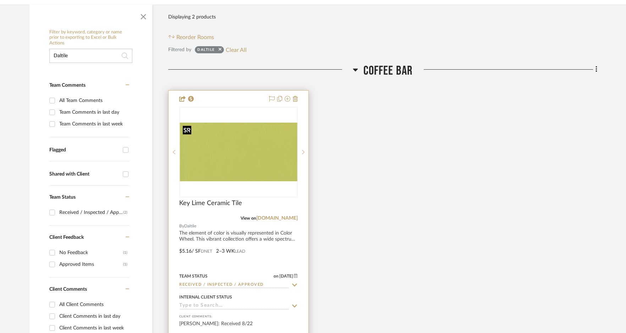
click at [229, 141] on img "0" at bounding box center [238, 152] width 117 height 59
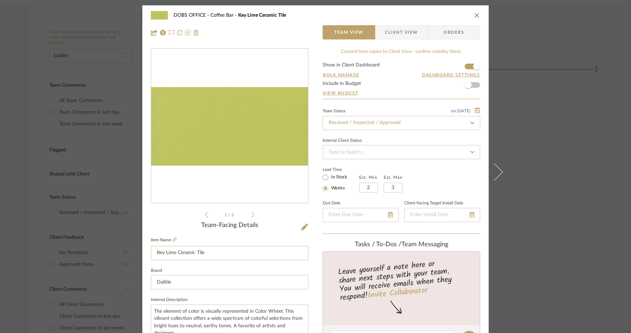
click at [207, 249] on input "Key Lime Ceramic Tile" at bounding box center [230, 253] width 158 height 14
click at [303, 228] on icon at bounding box center [304, 226] width 7 height 7
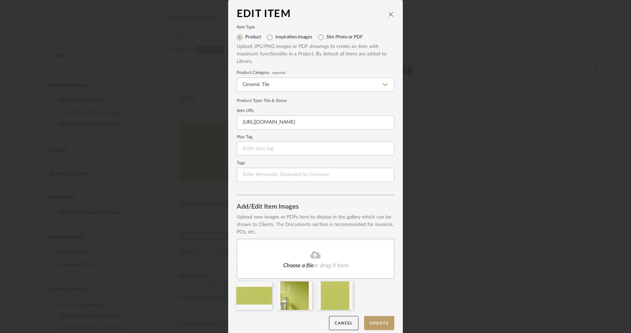
click at [389, 15] on icon "close" at bounding box center [391, 14] width 6 height 6
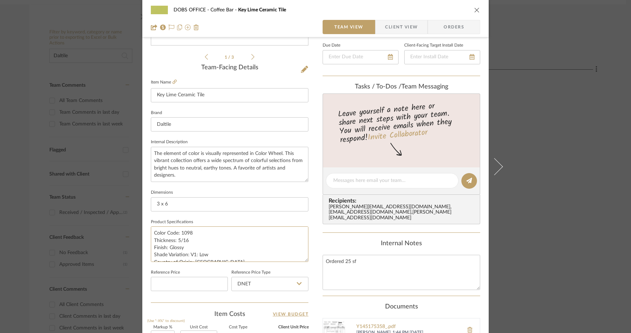
drag, startPoint x: 212, startPoint y: 255, endPoint x: 131, endPoint y: 224, distance: 87.2
click at [131, 224] on mat-dialog-content "DOBS OFFICE Coffee Bar Key Lime Ceramic Tile Team View Client View Orders 1 / 3…" at bounding box center [316, 176] width 386 height 656
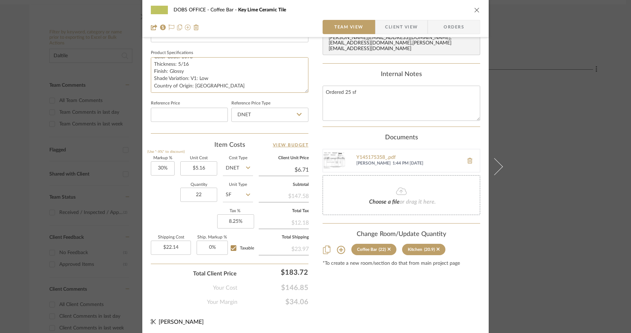
scroll to position [327, 0]
click at [474, 11] on icon "close" at bounding box center [477, 10] width 6 height 6
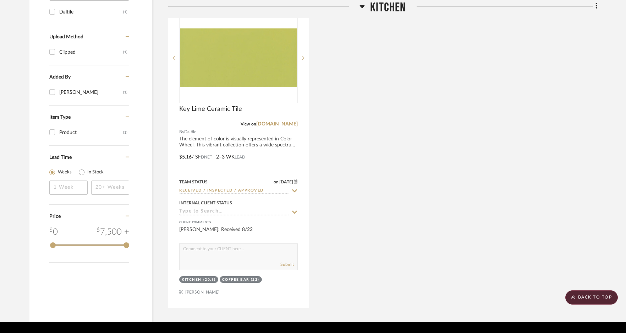
scroll to position [559, 0]
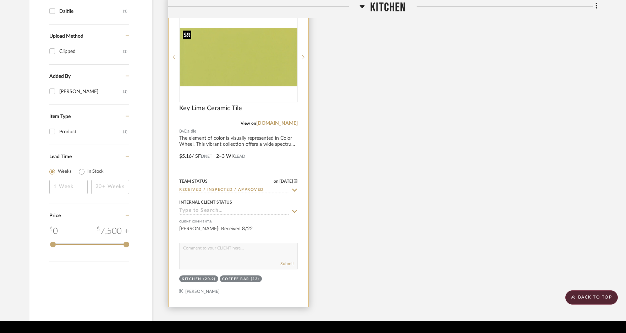
click at [0, 0] on img at bounding box center [0, 0] width 0 height 0
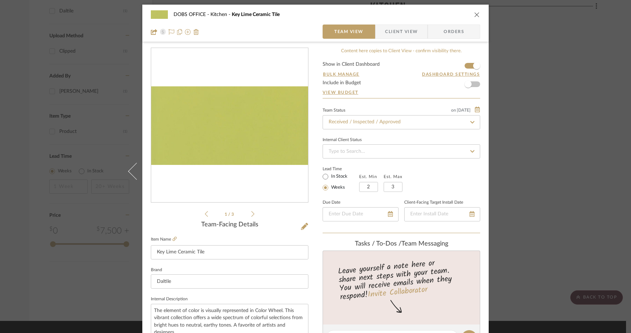
scroll to position [0, 0]
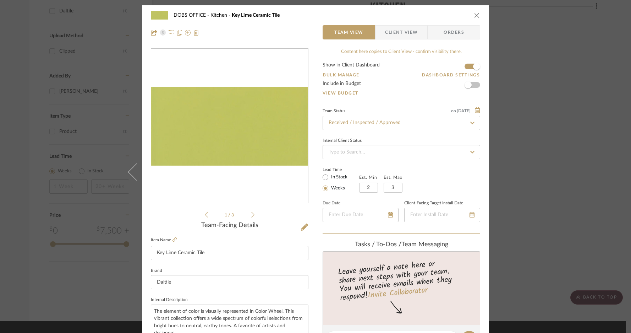
click at [476, 16] on icon "close" at bounding box center [477, 15] width 6 height 6
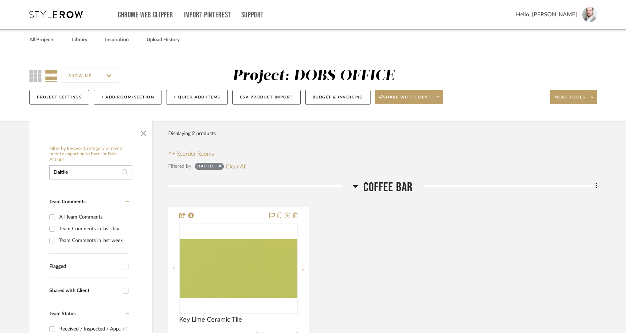
click at [78, 170] on input "Daltile" at bounding box center [90, 172] width 83 height 14
click at [79, 170] on input "Daltile" at bounding box center [90, 172] width 83 height 14
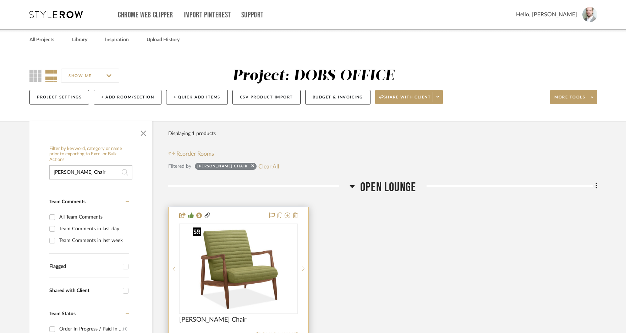
click at [0, 0] on img at bounding box center [0, 0] width 0 height 0
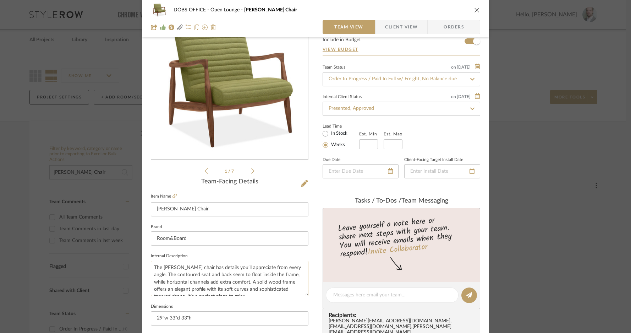
scroll to position [102, 0]
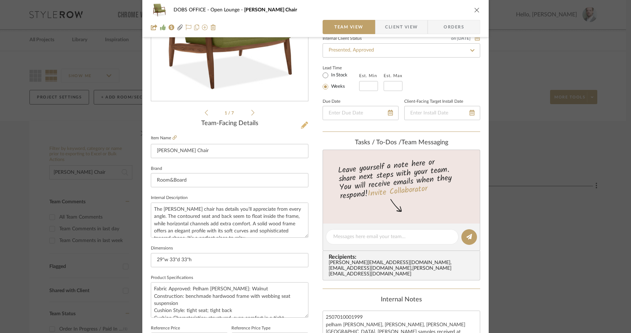
click at [301, 123] on icon at bounding box center [304, 124] width 7 height 7
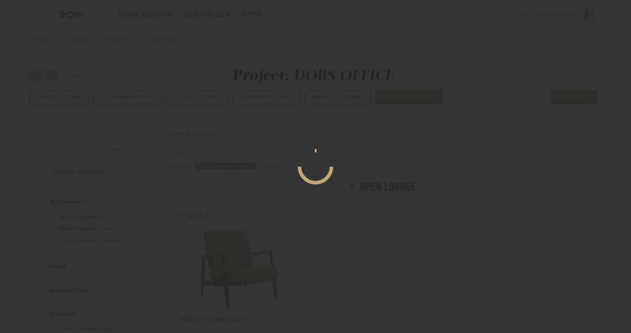
scroll to position [0, 0]
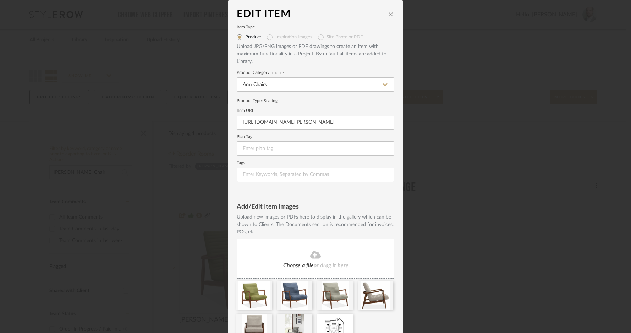
click at [388, 13] on icon "close" at bounding box center [391, 14] width 6 height 6
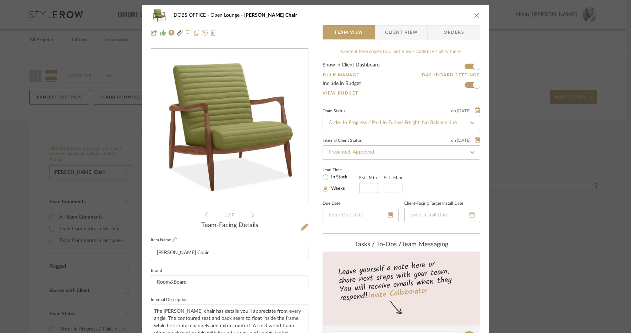
click at [197, 248] on input "Callan Chair" at bounding box center [230, 253] width 158 height 14
click at [198, 248] on input "Callan Chair" at bounding box center [230, 253] width 158 height 14
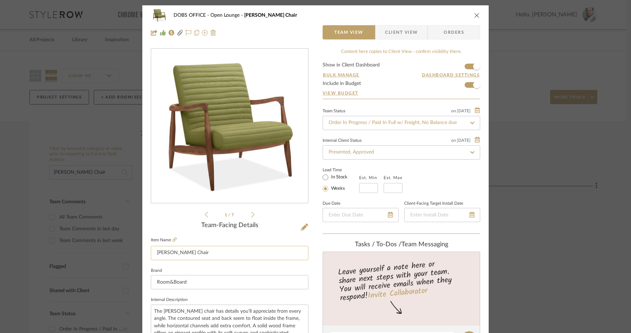
click at [199, 248] on input "Callan Chair" at bounding box center [230, 253] width 158 height 14
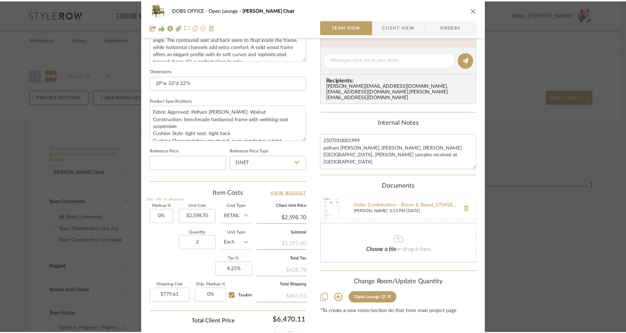
scroll to position [294, 0]
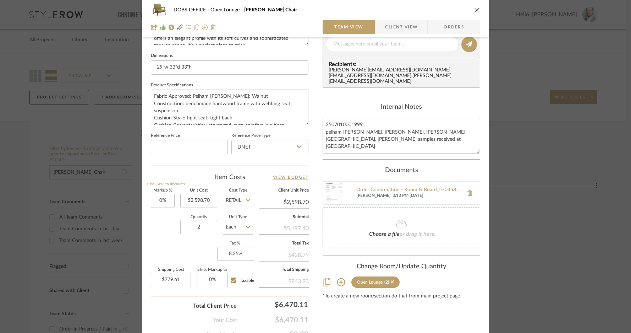
click at [474, 11] on icon "close" at bounding box center [477, 10] width 6 height 6
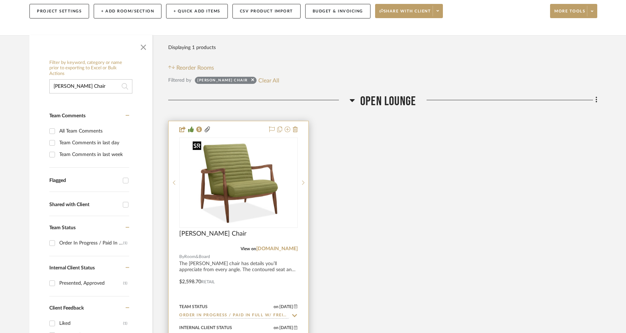
scroll to position [105, 0]
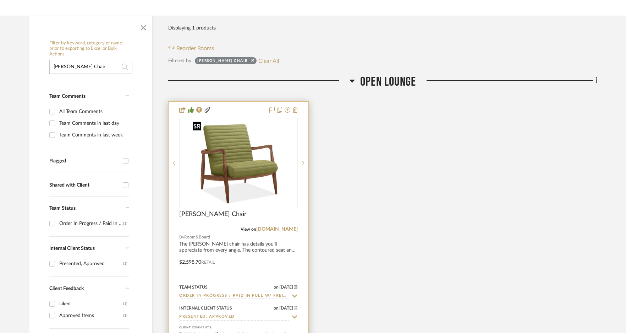
click at [234, 143] on img "0" at bounding box center [238, 163] width 97 height 89
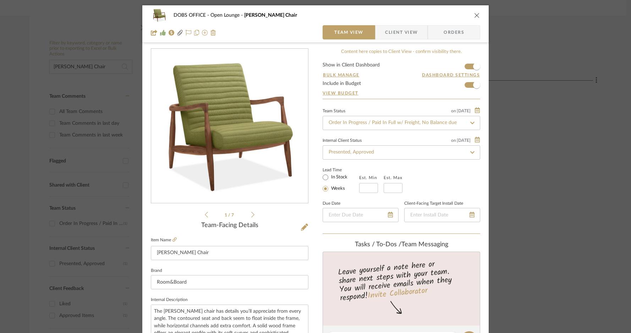
scroll to position [248, 0]
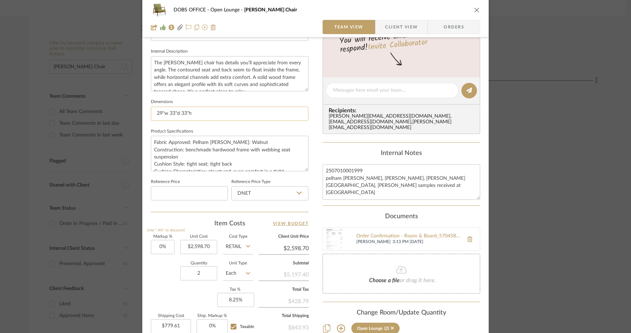
click at [230, 108] on input "29"w 33"d 33"h" at bounding box center [230, 114] width 158 height 14
click at [185, 143] on textarea "Fabric Approved: Pelham Fern Wood: Walnut Construction: benchmade hardwood fram…" at bounding box center [230, 153] width 158 height 35
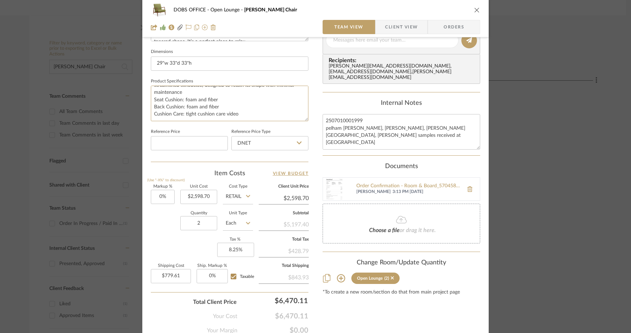
scroll to position [299, 0]
click at [251, 111] on textarea "Fabric Approved: Pelham Fern Wood: Walnut Construction: benchmade hardwood fram…" at bounding box center [230, 102] width 158 height 35
click at [234, 102] on textarea "Fabric Approved: Pelham Fern Wood: Walnut Construction: benchmade hardwood fram…" at bounding box center [230, 102] width 158 height 35
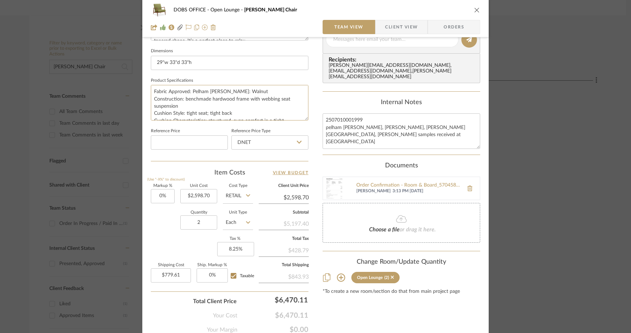
drag, startPoint x: 238, startPoint y: 102, endPoint x: 151, endPoint y: 83, distance: 89.4
click at [151, 83] on fieldset "Product Specifications Fabric Approved: Pelham Fern Wood: Walnut Construction: …" at bounding box center [230, 98] width 158 height 45
click at [198, 57] on input "29"w 33"d 33"h" at bounding box center [230, 63] width 158 height 14
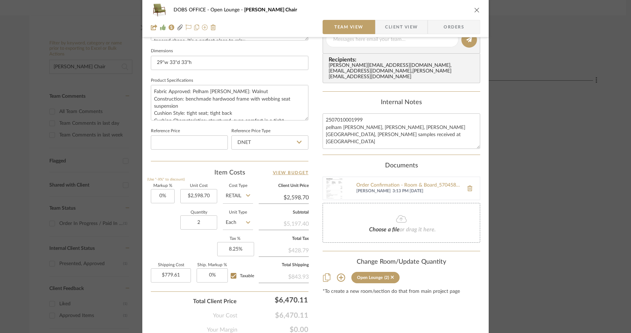
click at [476, 7] on icon "close" at bounding box center [477, 10] width 6 height 6
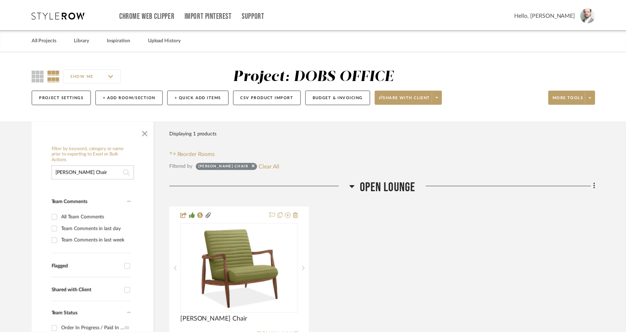
scroll to position [105, 0]
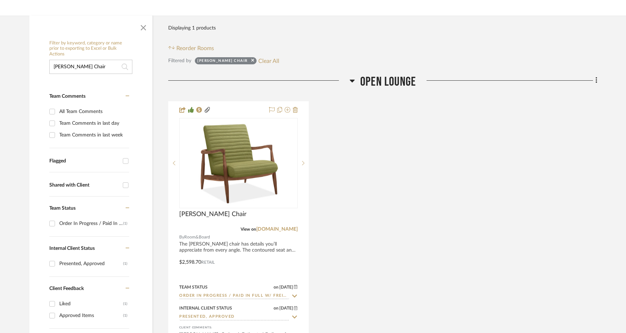
click at [102, 63] on input "Callan Chair" at bounding box center [90, 67] width 83 height 14
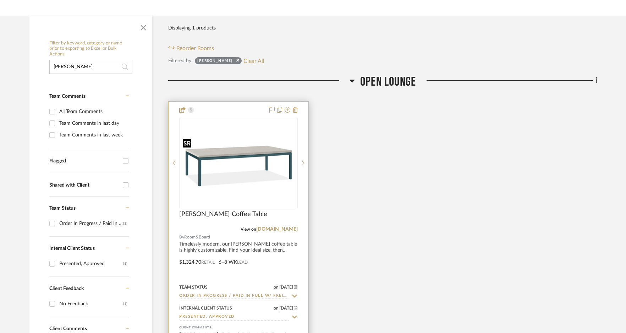
click at [0, 0] on img at bounding box center [0, 0] width 0 height 0
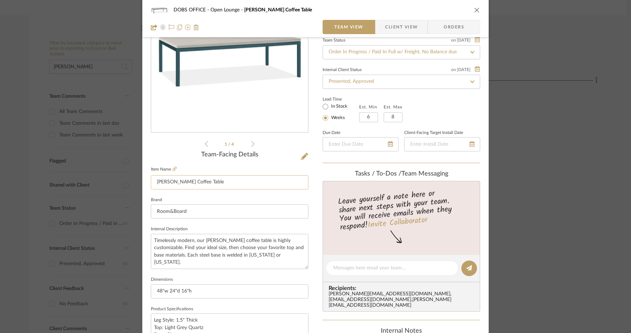
scroll to position [71, 0]
click at [222, 185] on input "Parsons Coffee Table" at bounding box center [230, 182] width 158 height 14
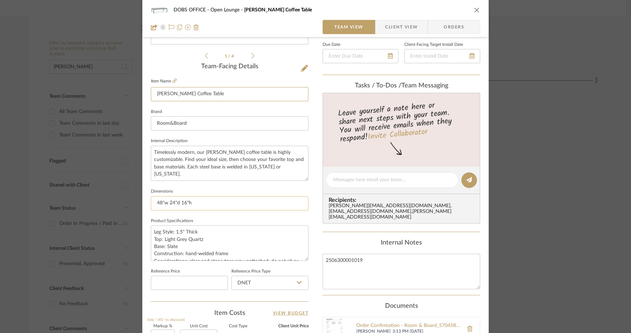
scroll to position [199, 0]
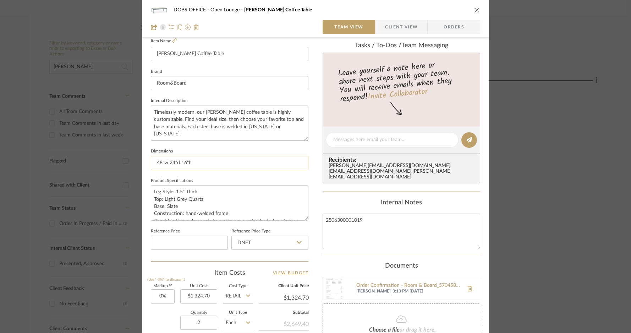
click at [183, 160] on input "48"w 24"d 16"h" at bounding box center [230, 163] width 158 height 14
click at [193, 202] on textarea "Leg Style: 1.5" Thick Top: Light Grey Quartz Base: Slate Construction: hand-wel…" at bounding box center [230, 202] width 158 height 35
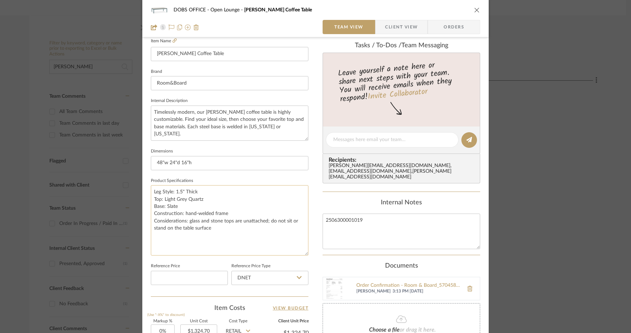
drag, startPoint x: 303, startPoint y: 218, endPoint x: 290, endPoint y: 250, distance: 34.4
click at [298, 253] on textarea "Leg Style: 1.5" Thick Top: Light Grey Quartz Base: Slate Construction: hand-wel…" at bounding box center [230, 220] width 158 height 70
drag, startPoint x: 220, startPoint y: 226, endPoint x: 151, endPoint y: 188, distance: 79.0
click at [151, 188] on textarea "Leg Style: 1.5" Thick Top: Light Grey Quartz Base: Slate Construction: hand-wel…" at bounding box center [230, 220] width 158 height 70
drag, startPoint x: 466, startPoint y: 11, endPoint x: 471, endPoint y: 9, distance: 6.1
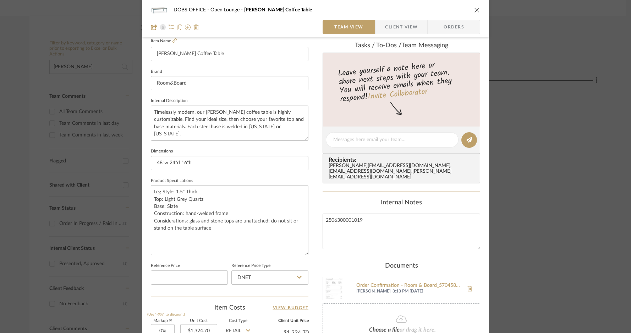
click at [466, 11] on div "DOBS OFFICE Open Lounge Parsons Coffee Table" at bounding box center [316, 10] width 330 height 14
click at [474, 9] on button "close" at bounding box center [477, 10] width 6 height 6
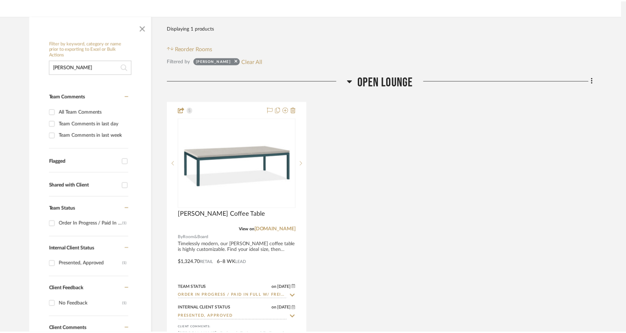
scroll to position [105, 0]
click at [95, 67] on input "Parsons" at bounding box center [90, 67] width 83 height 14
type input "Four Hands"
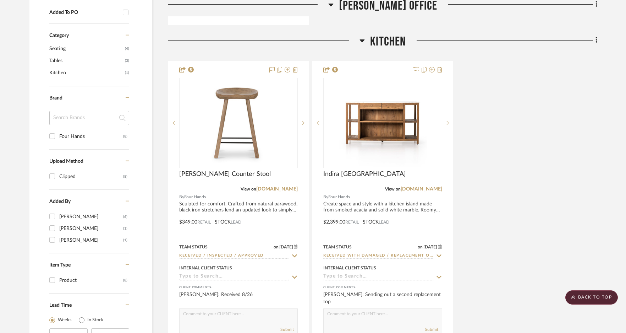
scroll to position [493, 0]
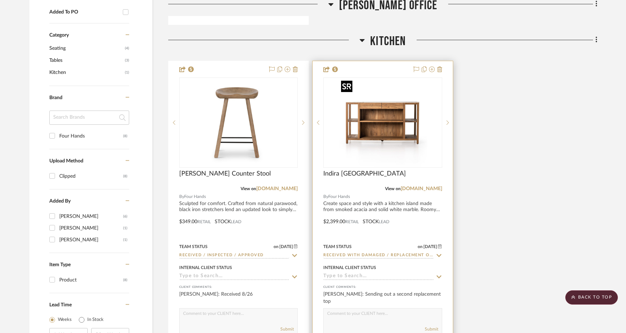
click at [390, 122] on img "0" at bounding box center [382, 122] width 89 height 89
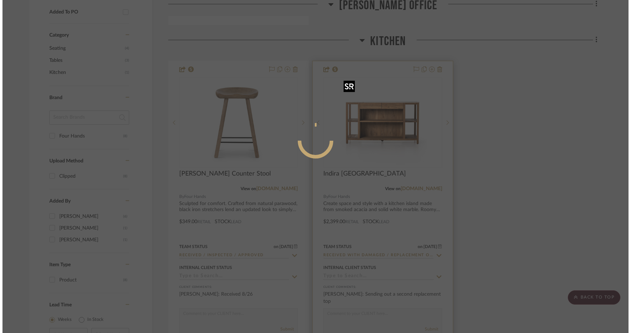
scroll to position [0, 0]
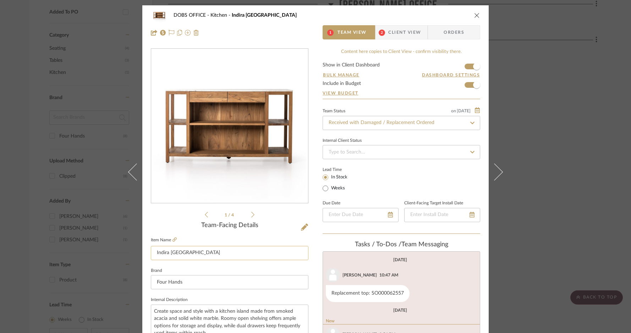
click at [212, 254] on input "Indira [GEOGRAPHIC_DATA]" at bounding box center [230, 253] width 158 height 14
click at [302, 225] on icon at bounding box center [304, 226] width 7 height 7
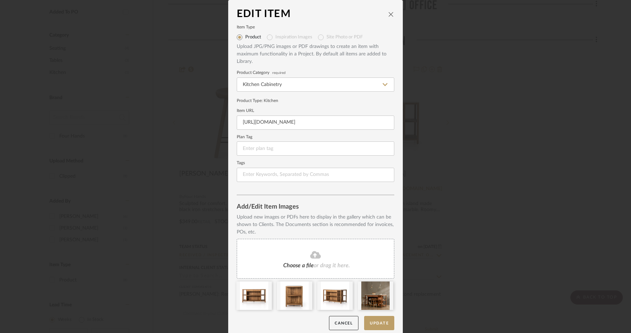
click at [388, 11] on icon "close" at bounding box center [391, 14] width 6 height 6
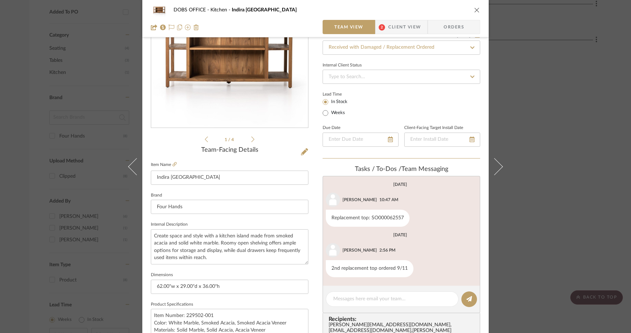
scroll to position [203, 0]
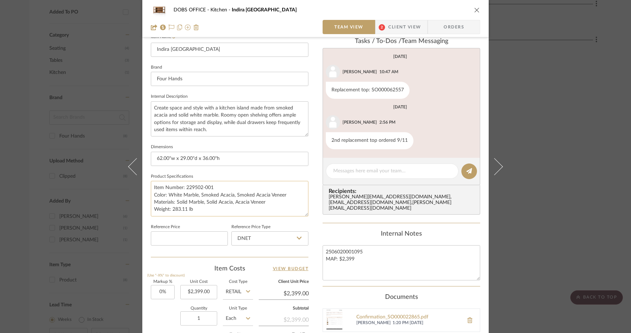
click at [197, 196] on textarea "Item Number: 229502-001 Color: White Marble, Smoked Acacia, Smoked Acacia Venee…" at bounding box center [230, 198] width 158 height 35
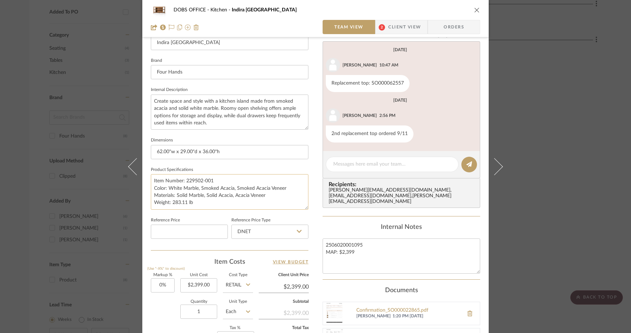
scroll to position [211, 0]
click at [234, 187] on textarea "Item Number: 229502-001 Color: White Marble, Smoked Acacia, Smoked Acacia Venee…" at bounding box center [230, 190] width 158 height 35
drag, startPoint x: 234, startPoint y: 187, endPoint x: 285, endPoint y: 186, distance: 51.1
click at [285, 186] on textarea "Item Number: 229502-001 Color: White Marble, Smoked Acacia, Smoked Acacia Venee…" at bounding box center [230, 190] width 158 height 35
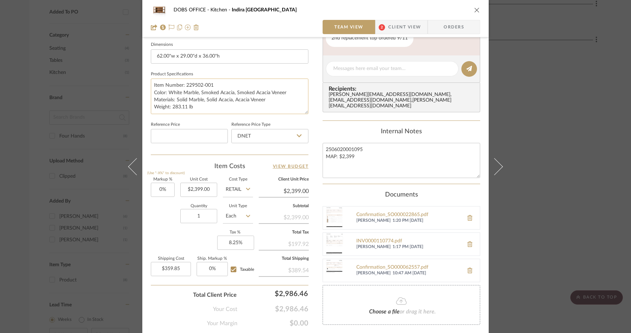
scroll to position [291, 0]
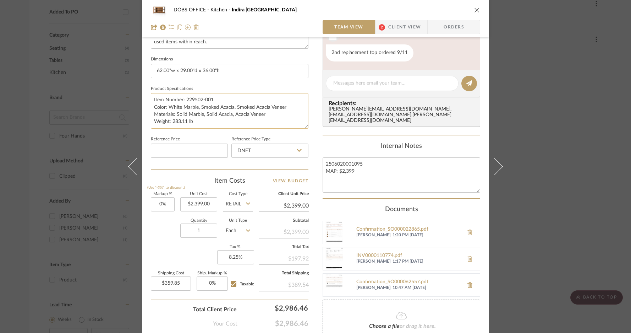
click at [286, 123] on textarea "Item Number: 229502-001 Color: White Marble, Smoked Acacia, Smoked Acacia Venee…" at bounding box center [230, 110] width 158 height 35
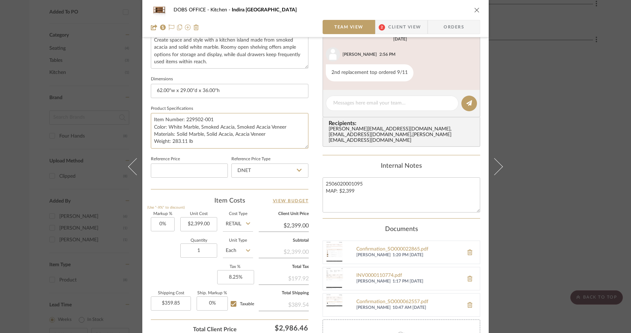
scroll to position [271, 0]
click at [379, 102] on textarea at bounding box center [392, 103] width 118 height 7
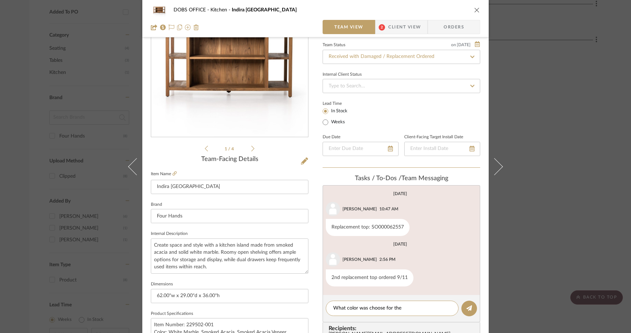
scroll to position [7, 0]
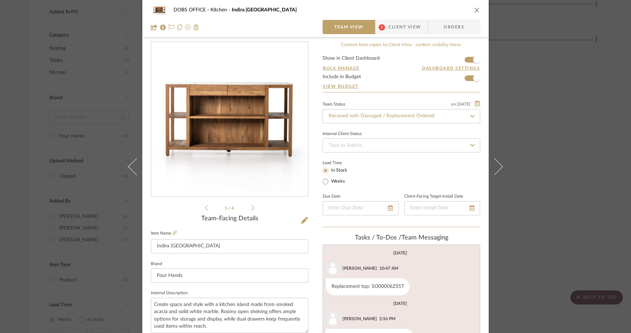
type textarea "What color was choose for the"
click at [251, 208] on icon at bounding box center [252, 208] width 3 height 6
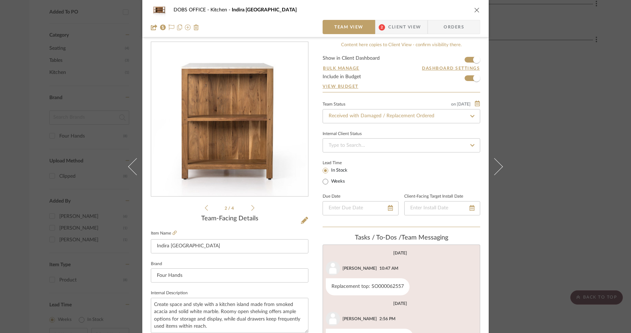
click at [251, 208] on icon at bounding box center [252, 208] width 3 height 6
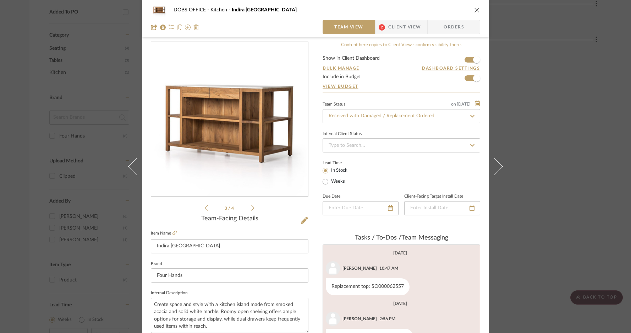
click at [251, 208] on icon at bounding box center [252, 208] width 3 height 6
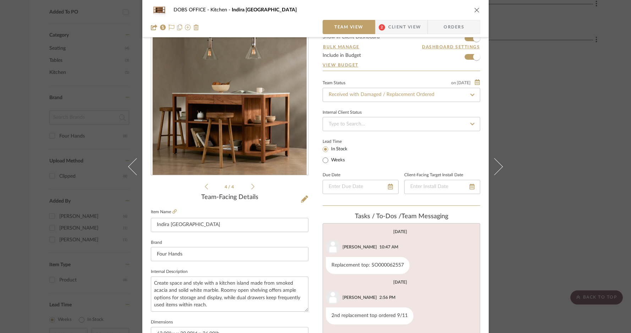
scroll to position [217, 0]
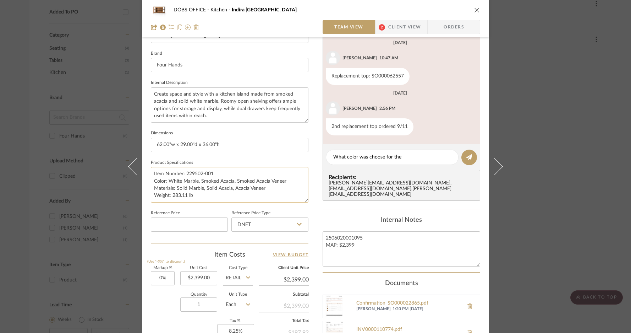
click at [216, 191] on textarea "Item Number: 229502-001 Color: White Marble, Smoked Acacia, Smoked Acacia Venee…" at bounding box center [230, 184] width 158 height 35
drag, startPoint x: 269, startPoint y: 187, endPoint x: 150, endPoint y: 178, distance: 119.3
click at [151, 178] on textarea "Item Number: 229502-001 Color: White Marble, Smoked Acacia, Smoked Acacia Venee…" at bounding box center [230, 184] width 158 height 35
click at [474, 12] on icon "close" at bounding box center [477, 10] width 6 height 6
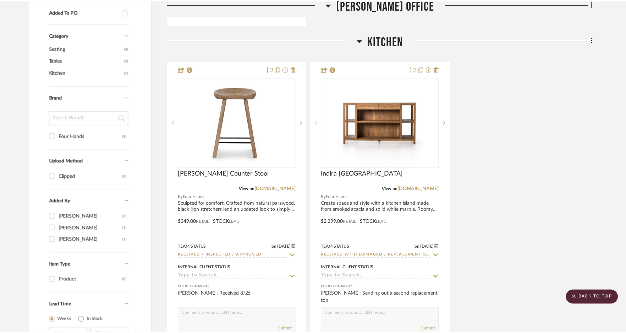
scroll to position [493, 0]
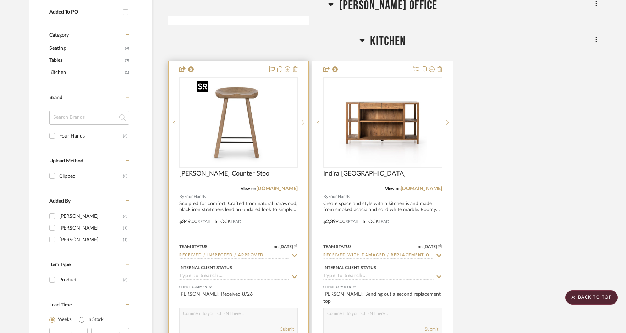
click at [0, 0] on img at bounding box center [0, 0] width 0 height 0
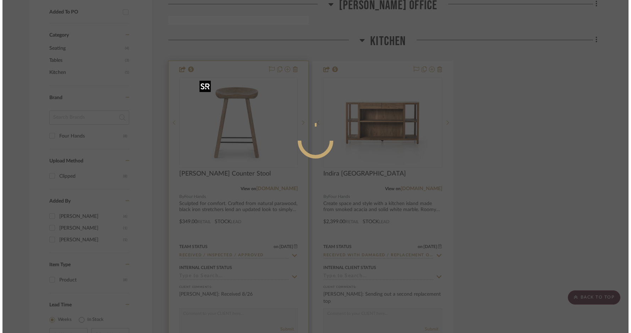
scroll to position [0, 0]
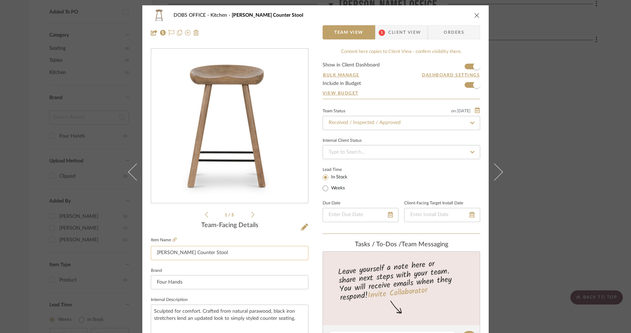
click at [214, 256] on input "[PERSON_NAME] Counter Stool" at bounding box center [230, 253] width 158 height 14
click at [304, 228] on icon at bounding box center [304, 226] width 7 height 7
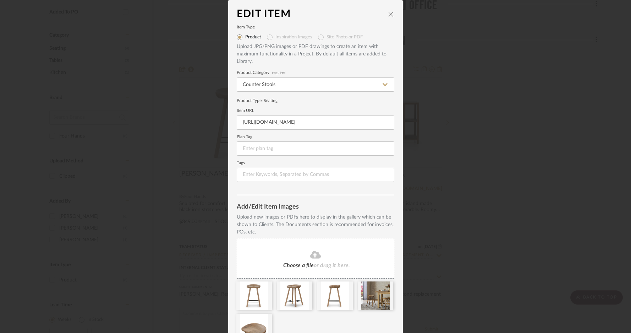
click at [394, 11] on dialog-content "Edit Item Item Type Product Inspiration Images Site Photo or PDF Upload JPG/PNG…" at bounding box center [315, 185] width 175 height 371
click at [388, 17] on icon "close" at bounding box center [391, 14] width 6 height 6
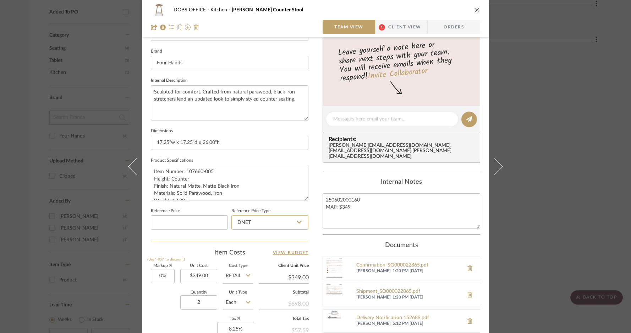
scroll to position [278, 0]
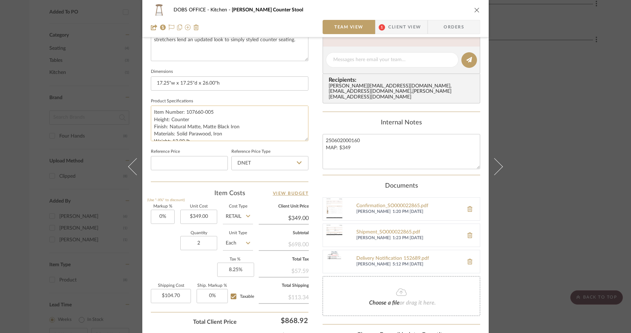
click at [205, 111] on textarea "Item Number: 107660-005 Height: Counter Finish: Natural Matte, Matte Black Iron…" at bounding box center [230, 122] width 158 height 35
click at [153, 120] on textarea "Item Number: 107660-005 Height: Counter Finish: Natural Matte, Matte Black Iron…" at bounding box center [230, 122] width 158 height 35
click at [214, 82] on input "17.25"w x 17.25"d x 26.00"h" at bounding box center [230, 83] width 158 height 14
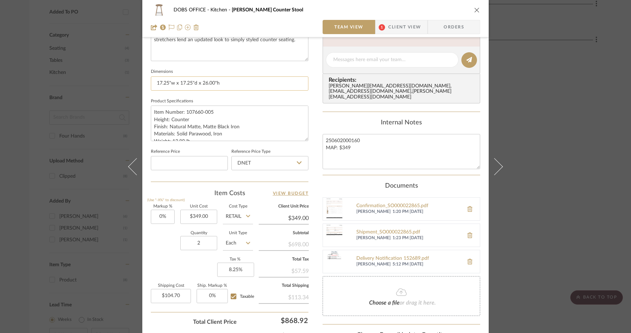
click at [214, 82] on input "17.25"w x 17.25"d x 26.00"h" at bounding box center [230, 83] width 158 height 14
click at [245, 121] on textarea "Item Number: 107660-005 Height: Counter Finish: Natural Matte, Matte Black Iron…" at bounding box center [230, 122] width 158 height 35
drag, startPoint x: 226, startPoint y: 127, endPoint x: 150, endPoint y: 112, distance: 77.5
click at [151, 112] on textarea "Item Number: 107660-005 Height: Counter Finish: Natural Matte, Matte Black Iron…" at bounding box center [230, 122] width 158 height 35
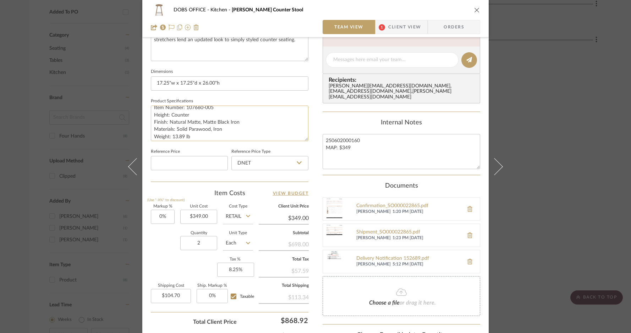
scroll to position [0, 0]
click at [475, 11] on icon "close" at bounding box center [477, 10] width 6 height 6
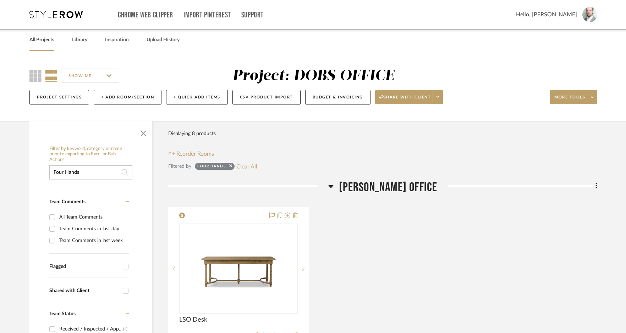
click at [44, 40] on link "All Projects" at bounding box center [41, 40] width 25 height 10
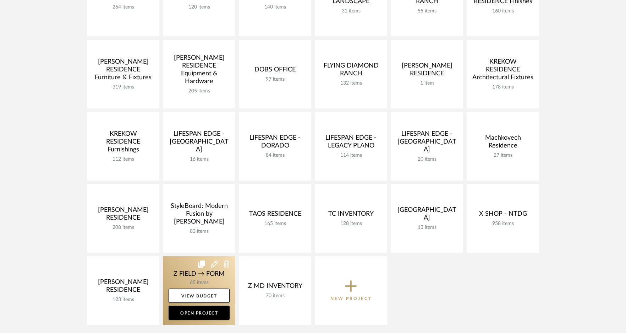
scroll to position [289, 0]
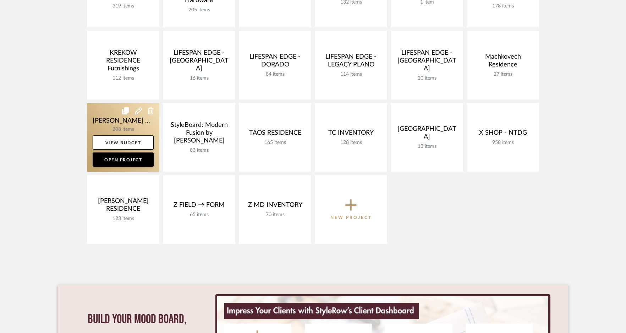
click at [138, 131] on link at bounding box center [123, 137] width 72 height 69
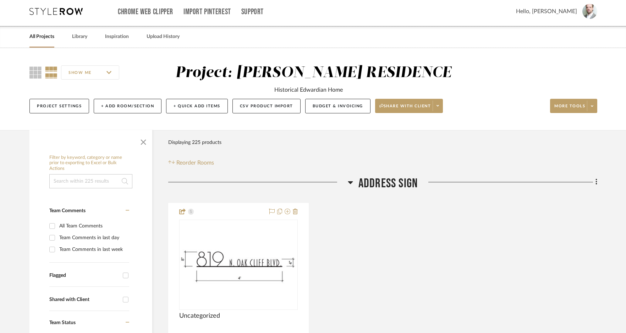
scroll to position [8, 0]
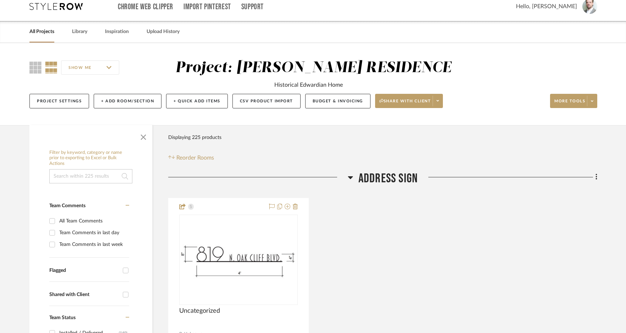
click at [89, 175] on input at bounding box center [90, 176] width 83 height 14
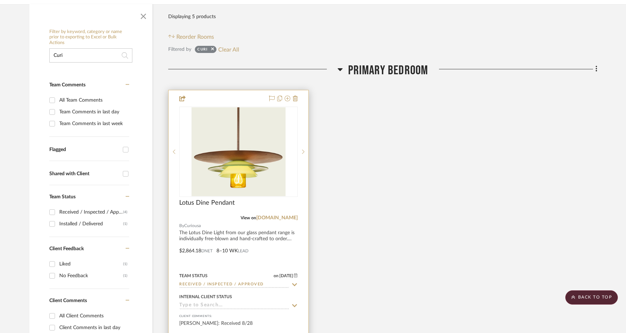
scroll to position [125, 0]
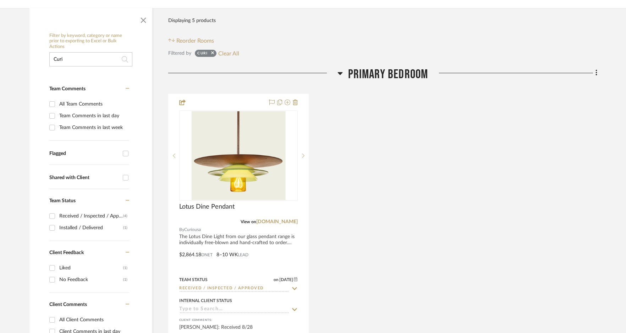
type input "Curi"
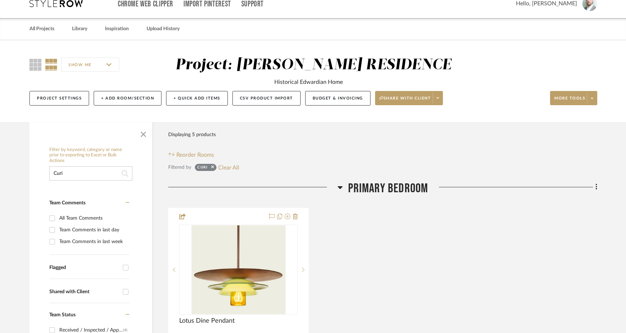
scroll to position [0, 0]
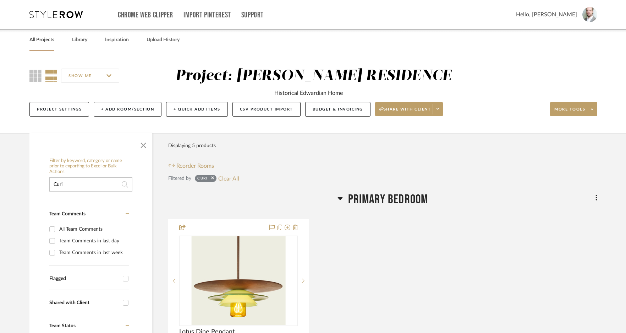
click at [48, 42] on link "All Projects" at bounding box center [41, 40] width 25 height 10
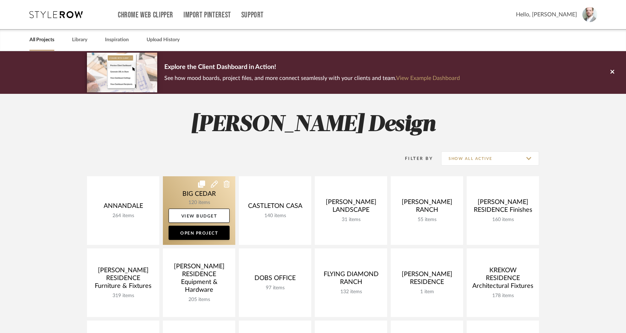
click at [185, 196] on link at bounding box center [199, 210] width 72 height 69
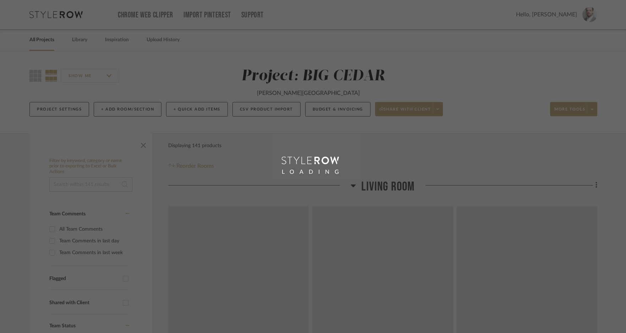
click at [86, 181] on div "LOADING" at bounding box center [313, 166] width 626 height 333
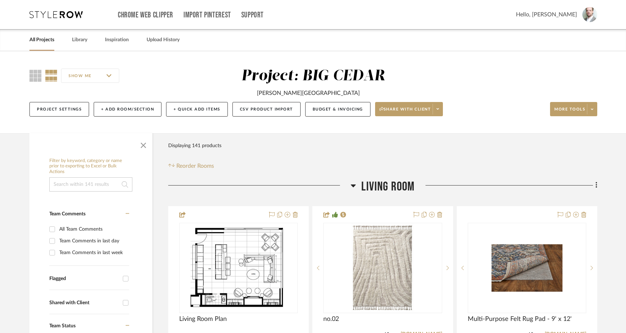
click at [86, 184] on input at bounding box center [90, 184] width 83 height 14
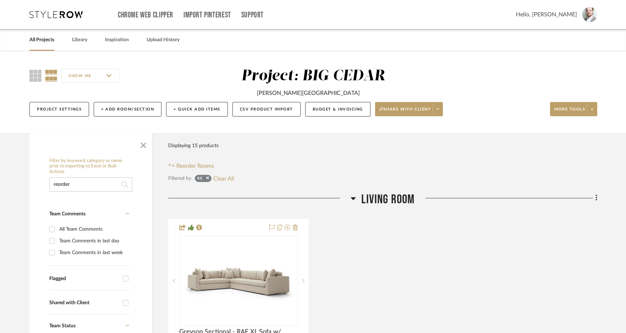
type input "reorder"
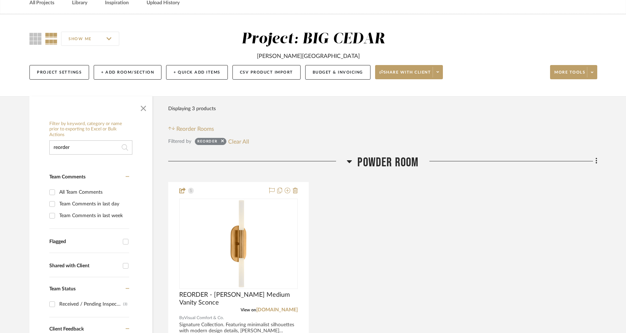
scroll to position [22, 0]
